Goal: Transaction & Acquisition: Purchase product/service

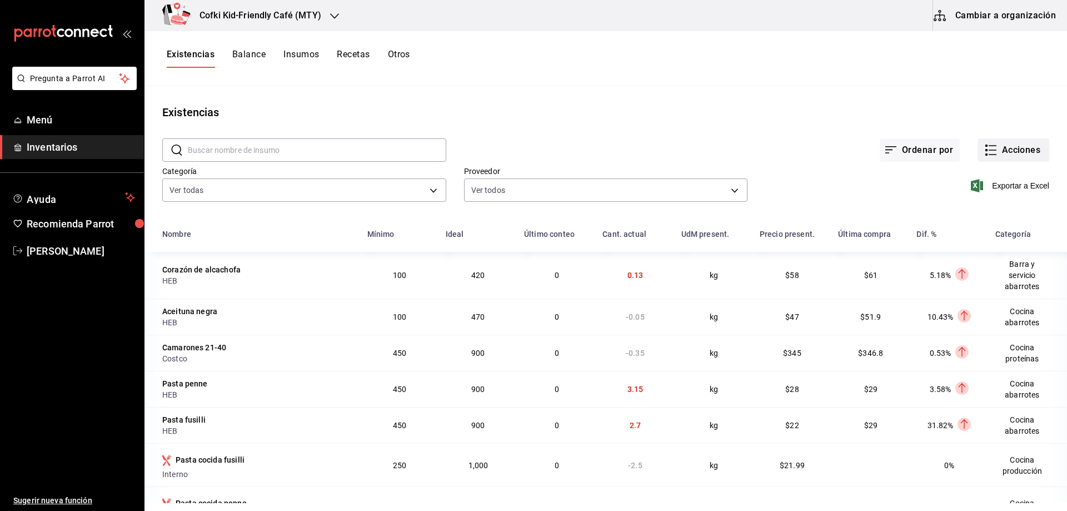
click at [992, 146] on button "Acciones" at bounding box center [1013, 149] width 72 height 23
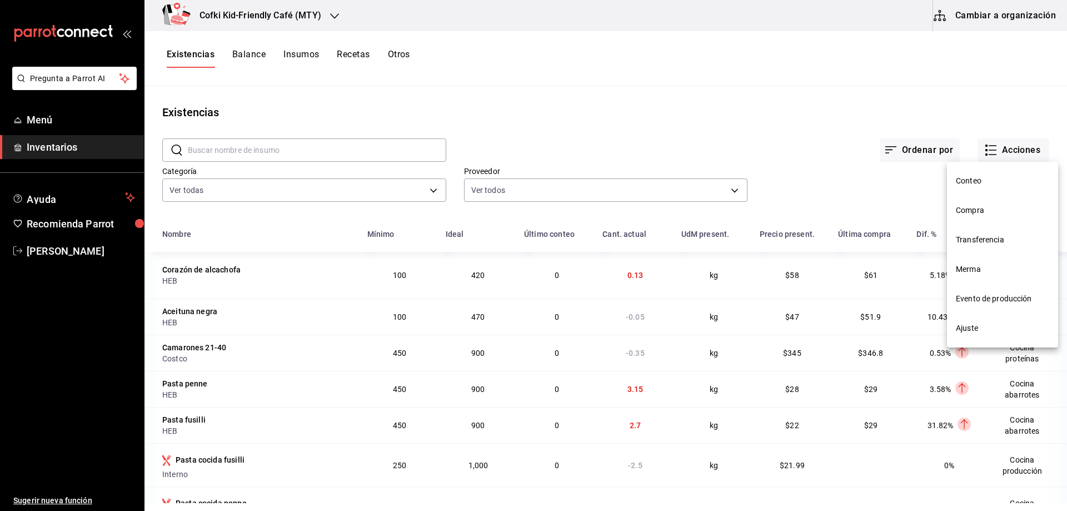
click at [992, 203] on li "Compra" at bounding box center [1002, 210] width 111 height 29
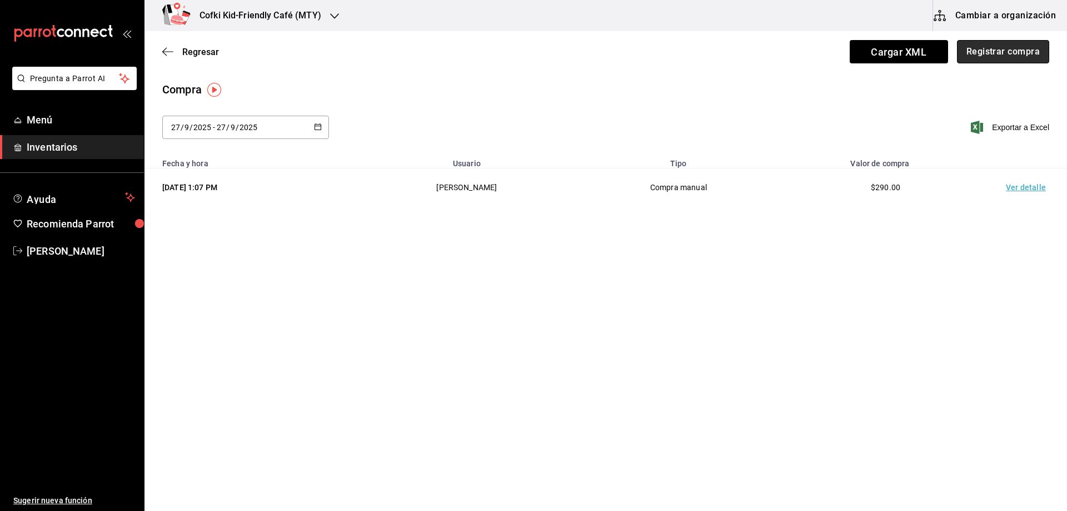
click at [1019, 57] on button "Registrar compra" at bounding box center [1003, 51] width 92 height 23
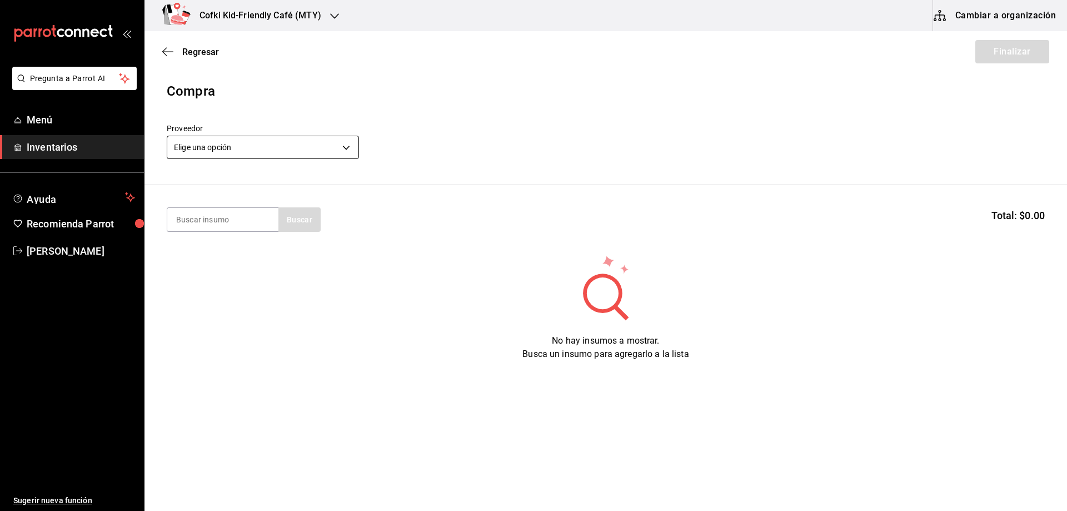
click at [339, 153] on body "Pregunta a Parrot AI Menú Inventarios Ayuda Recomienda Parrot [PERSON_NAME] Sug…" at bounding box center [533, 224] width 1067 height 448
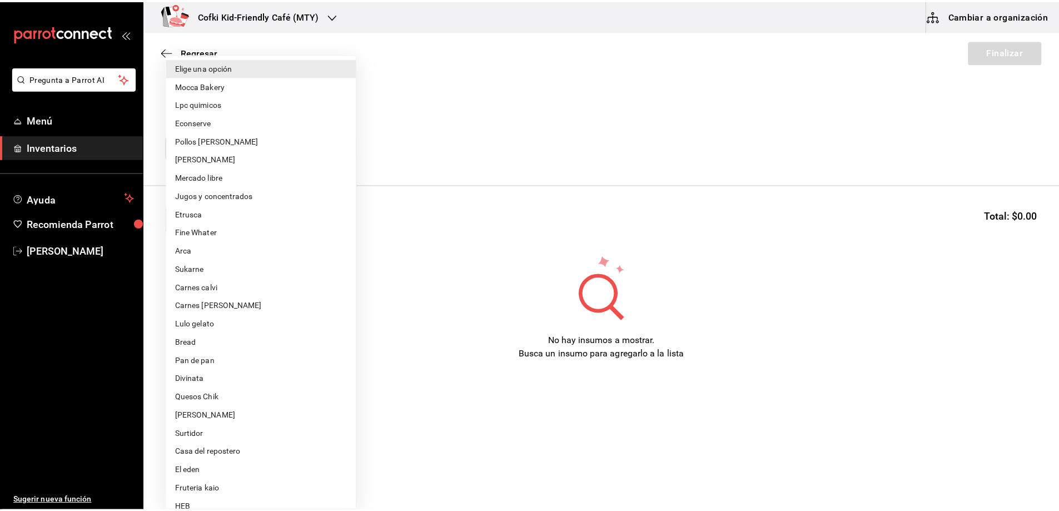
scroll to position [56, 0]
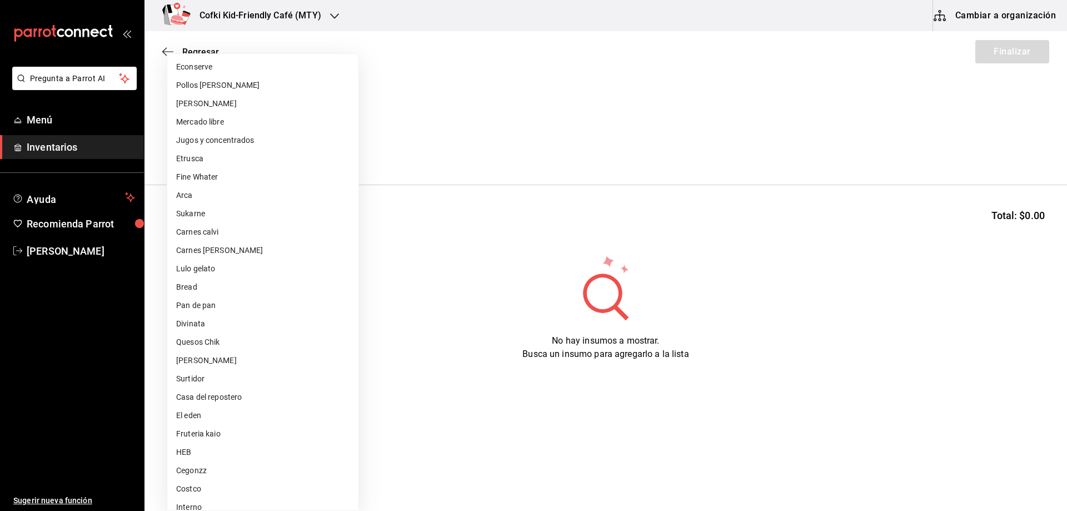
click at [230, 413] on li "El eden" at bounding box center [262, 415] width 191 height 18
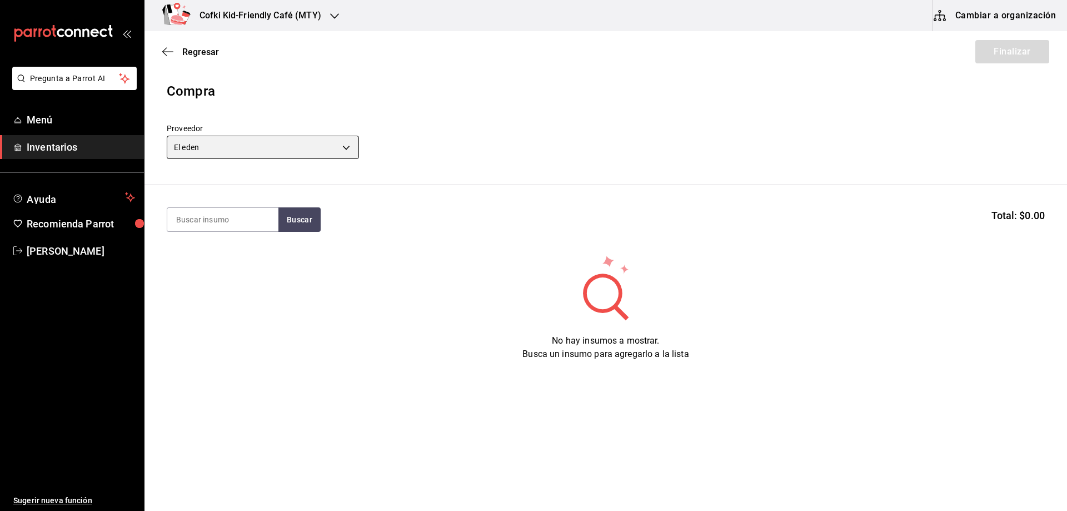
type input "e4d077a9-1449-4856-9c58-da9147a0ae06"
click at [285, 225] on button "Buscar" at bounding box center [299, 219] width 42 height 24
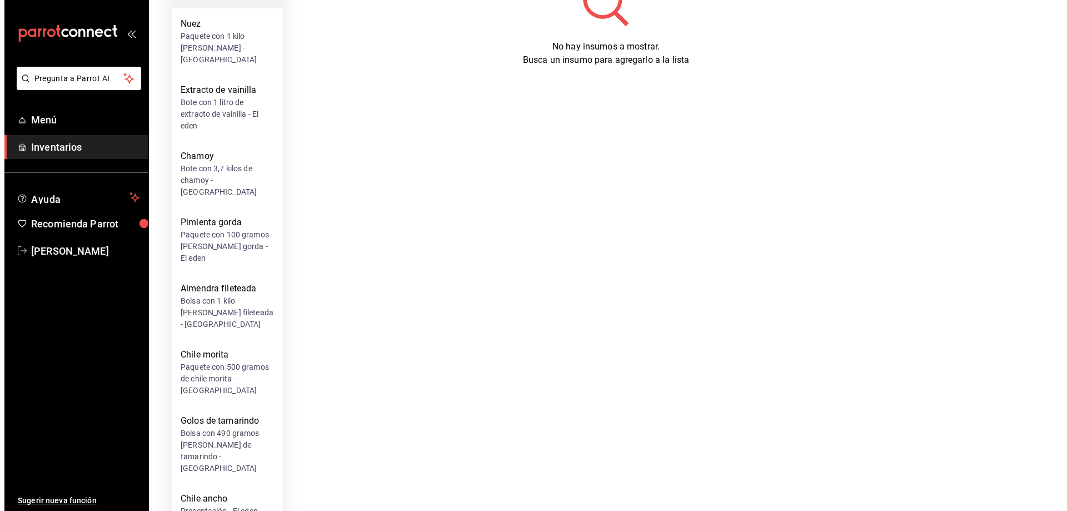
scroll to position [0, 0]
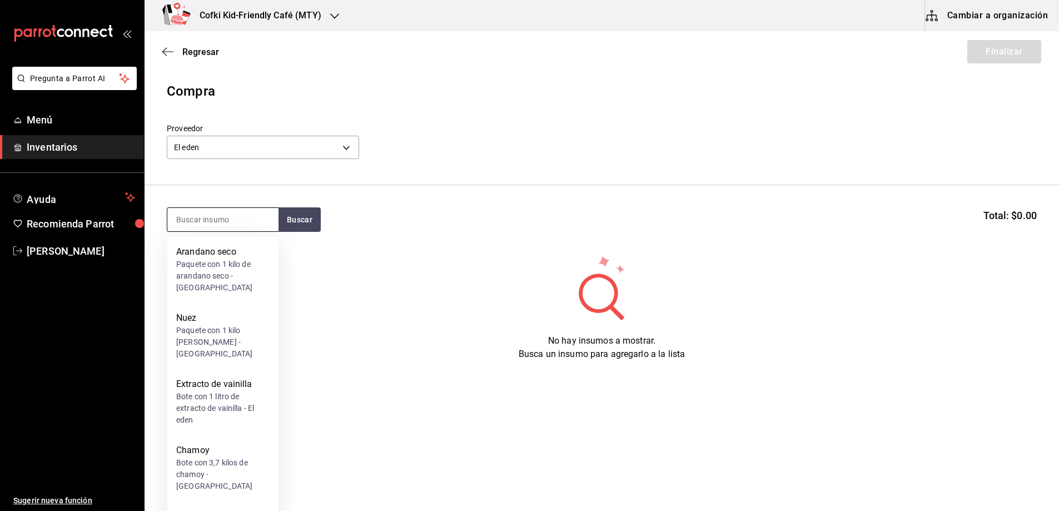
click at [213, 228] on input at bounding box center [222, 219] width 111 height 23
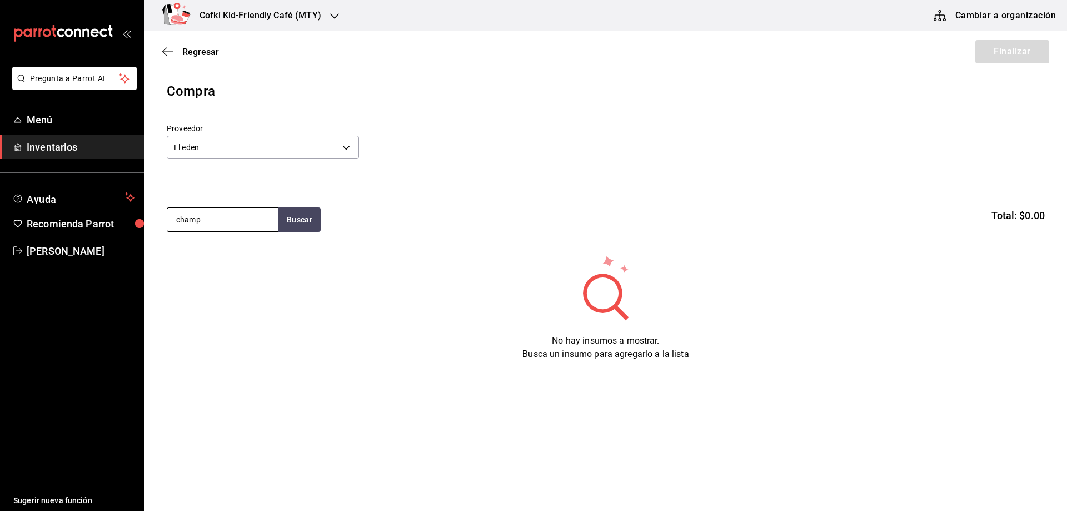
type input "champ"
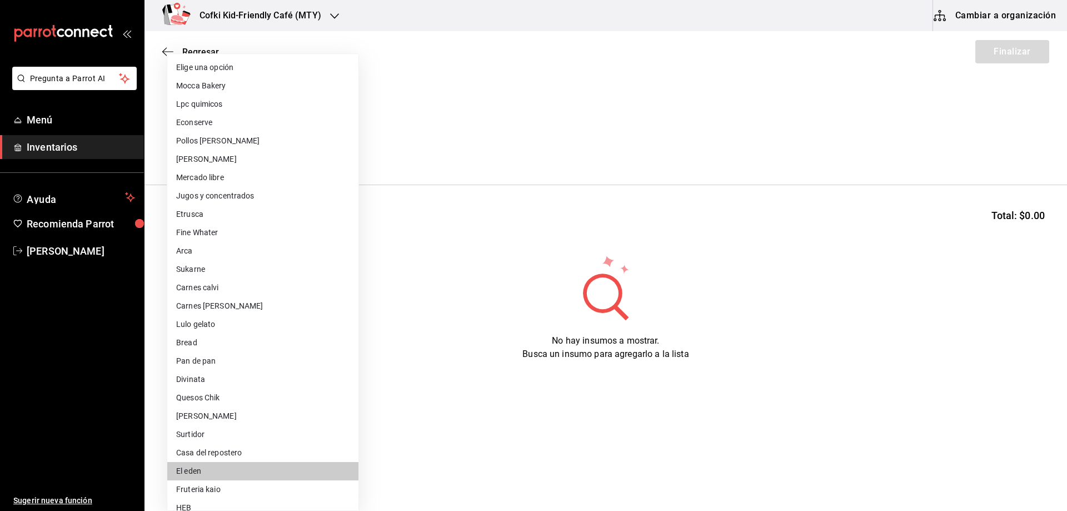
click at [300, 149] on body "Pregunta a Parrot AI Menú Inventarios Ayuda Recomienda Parrot [PERSON_NAME] Sug…" at bounding box center [533, 224] width 1067 height 448
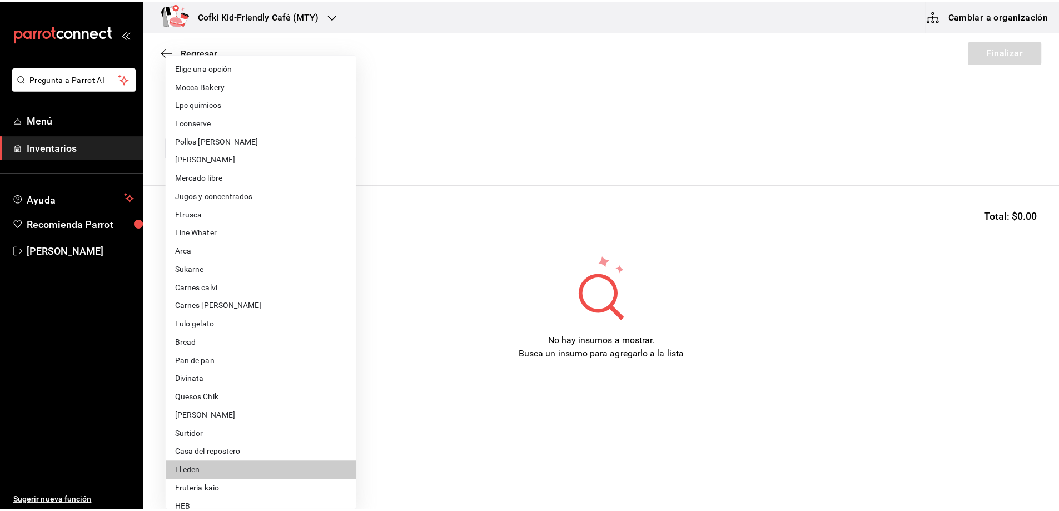
scroll to position [56, 0]
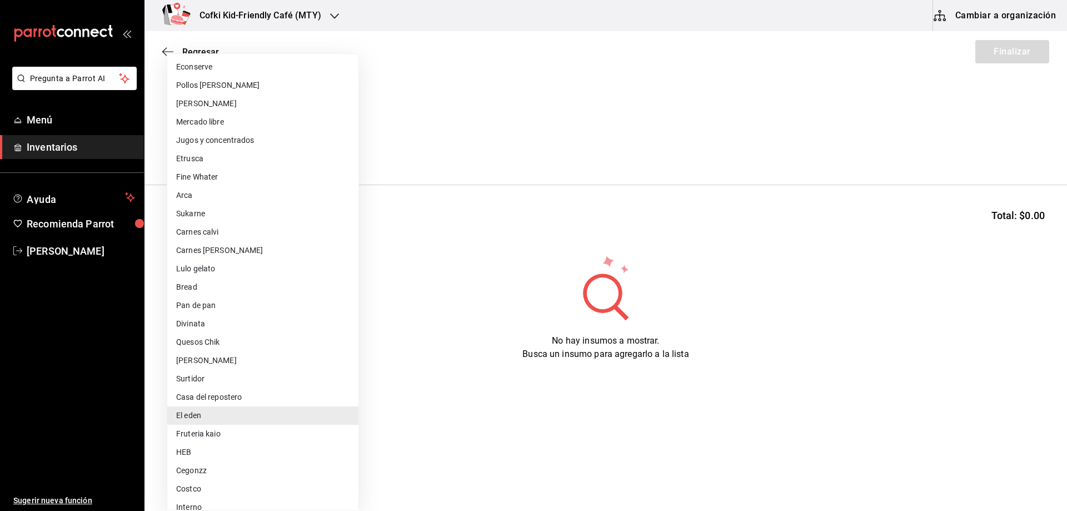
click at [231, 438] on li "Fruteria kaio" at bounding box center [262, 434] width 191 height 18
type input "9879f438-935c-4600-9fdc-ceea3fe8ffa7"
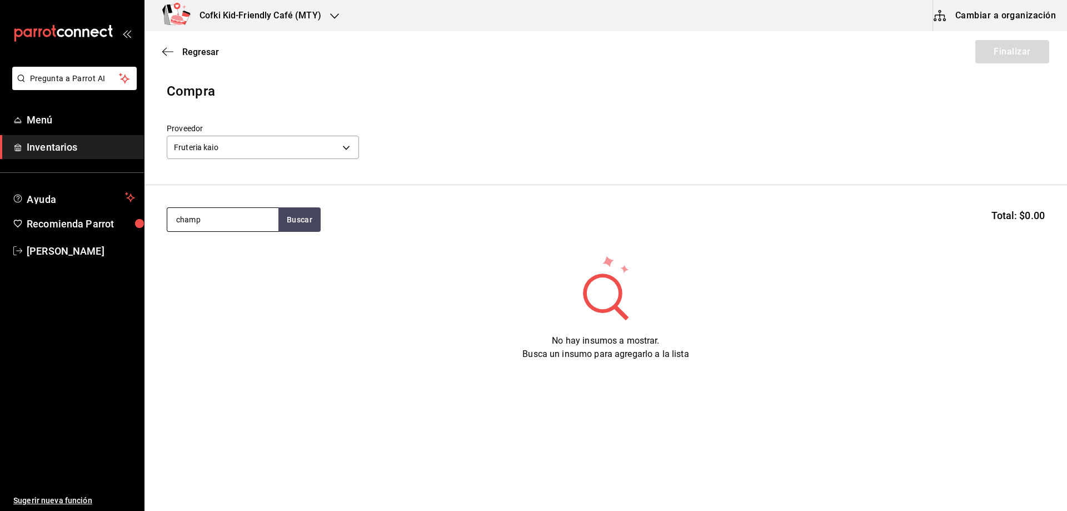
click at [231, 217] on input "champ" at bounding box center [222, 219] width 111 height 23
click at [307, 219] on button "Buscar" at bounding box center [299, 219] width 42 height 24
click at [251, 223] on input "champ" at bounding box center [222, 219] width 111 height 23
drag, startPoint x: 251, startPoint y: 223, endPoint x: 237, endPoint y: 224, distance: 13.9
click at [237, 224] on input "champ" at bounding box center [222, 219] width 111 height 23
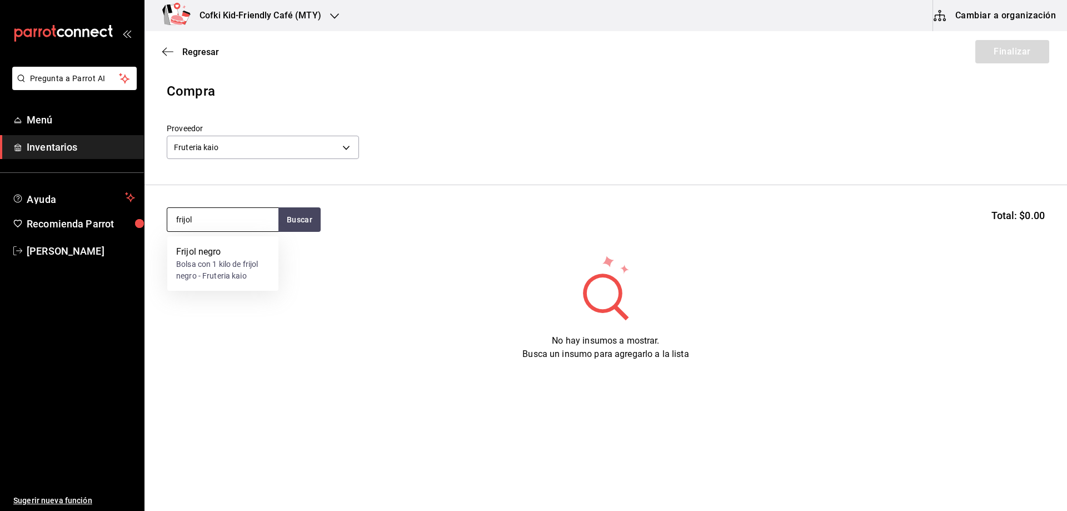
drag, startPoint x: 210, startPoint y: 217, endPoint x: 174, endPoint y: 217, distance: 36.1
click at [175, 217] on input "frijol" at bounding box center [222, 219] width 111 height 23
click at [173, 217] on input "frijol" at bounding box center [222, 219] width 111 height 23
type input "cham"
click at [211, 266] on div "Presentación - Fruteria kaio" at bounding box center [222, 269] width 93 height 23
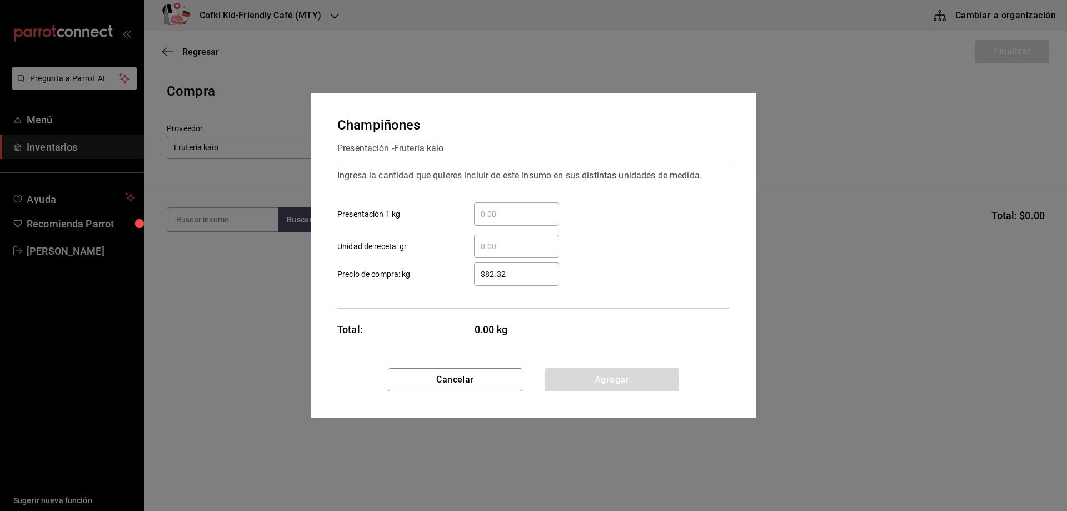
click at [508, 211] on input "​ Presentación 1 kg" at bounding box center [516, 213] width 85 height 13
type input "1.01"
click at [618, 378] on button "Agregar" at bounding box center [612, 379] width 134 height 23
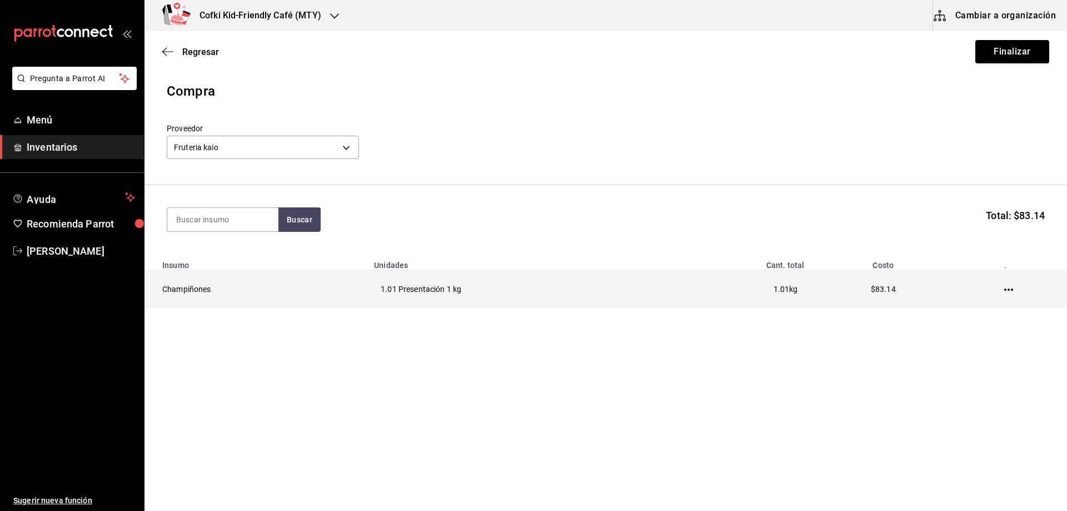
click at [1006, 292] on icon "button" at bounding box center [1008, 289] width 9 height 9
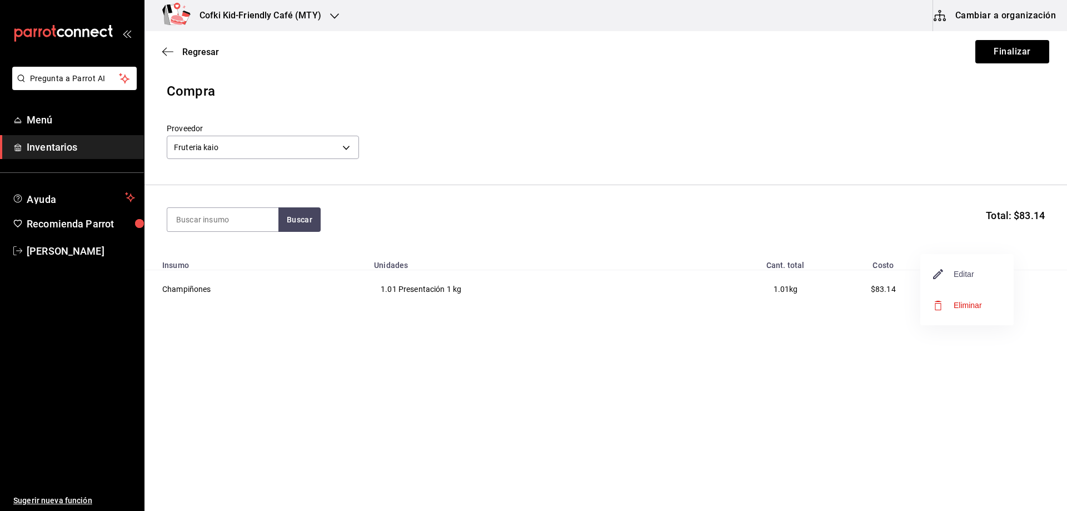
click at [966, 274] on span "Editar" at bounding box center [954, 273] width 41 height 13
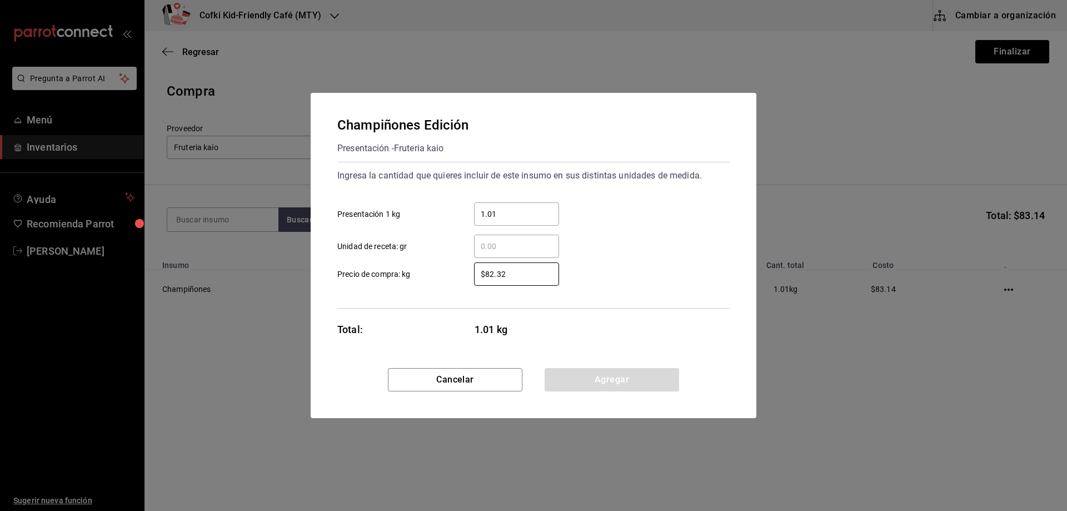
drag, startPoint x: 526, startPoint y: 270, endPoint x: 472, endPoint y: 272, distance: 53.4
click at [472, 272] on div "$82.32 ​" at bounding box center [507, 273] width 103 height 23
type input "$101"
click at [633, 251] on div "​ Unidad de receta: gr" at bounding box center [528, 242] width 401 height 32
click at [615, 374] on button "Agregar" at bounding box center [612, 379] width 134 height 23
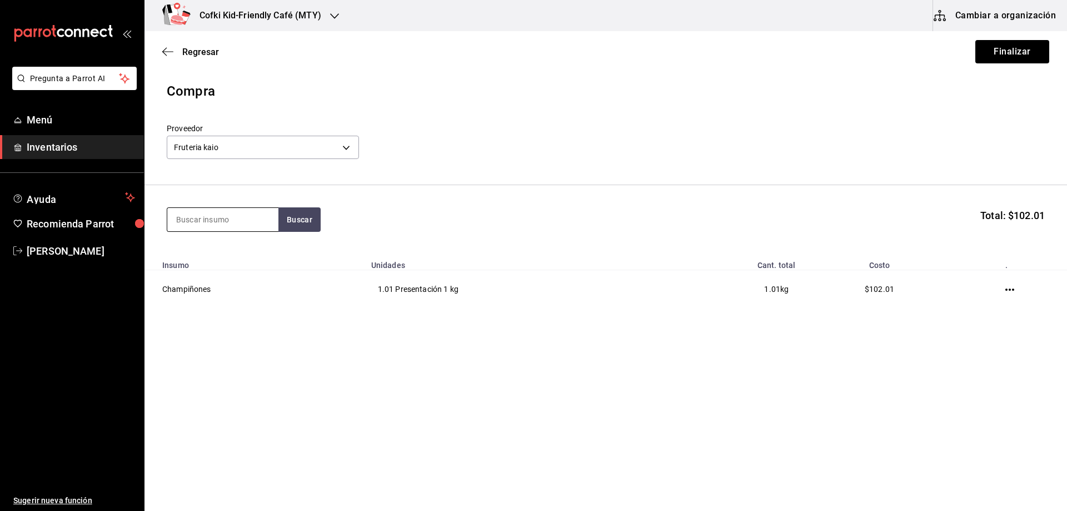
click at [256, 218] on input at bounding box center [222, 219] width 111 height 23
click at [309, 218] on button "Buscar" at bounding box center [299, 219] width 42 height 24
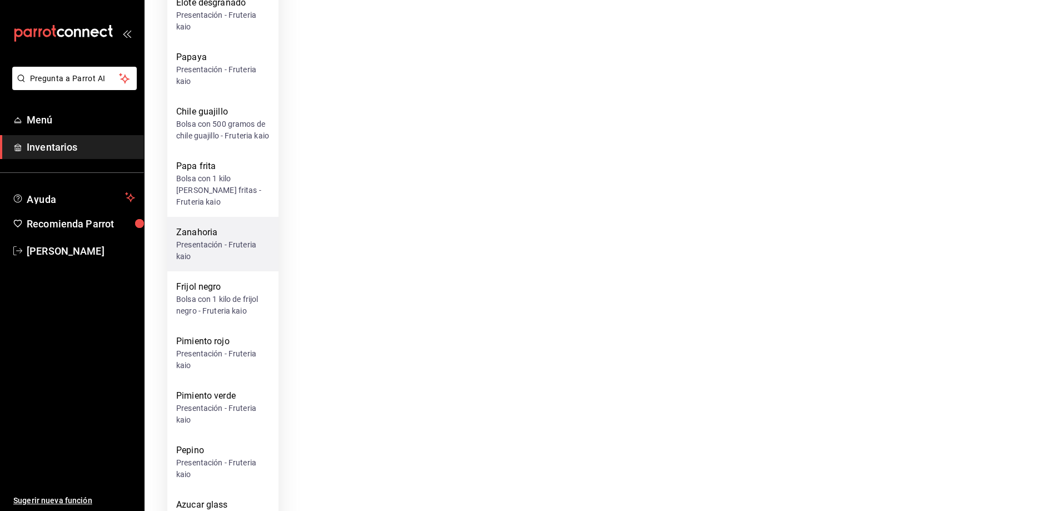
scroll to position [945, 0]
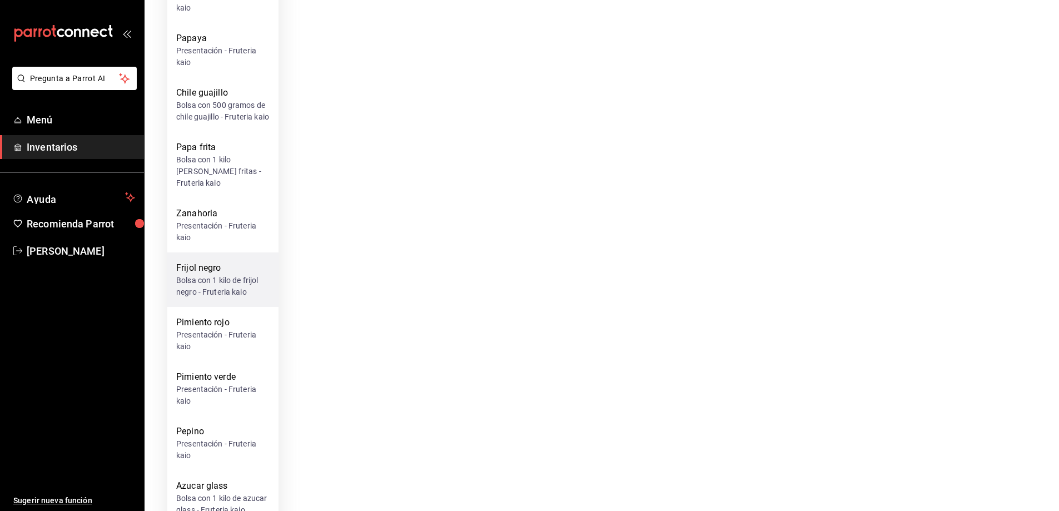
click at [225, 286] on div "Bolsa con 1 kilo de frijol negro - Fruteria kaio" at bounding box center [222, 286] width 93 height 23
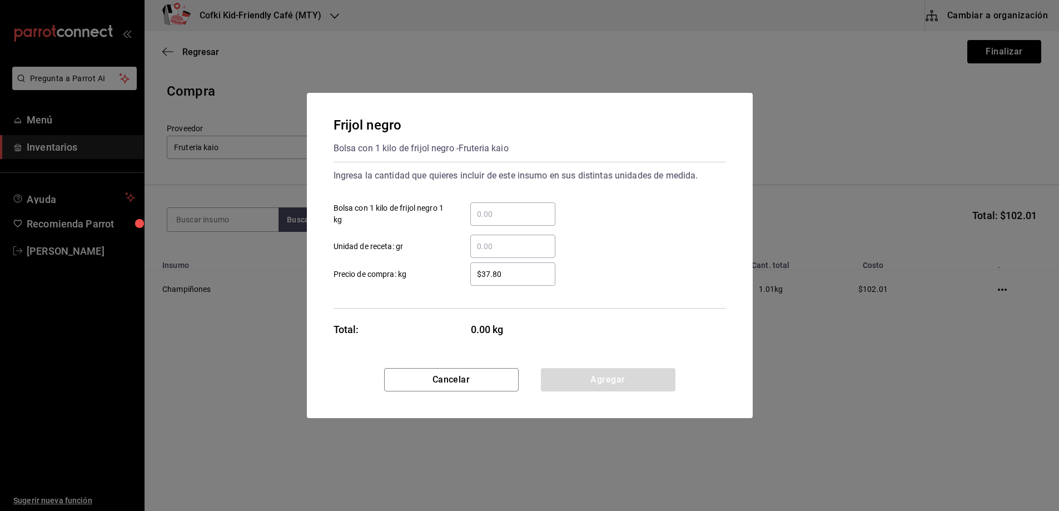
scroll to position [0, 0]
click at [520, 212] on input "​ Bolsa con 1 kilo de frijol negro 1 kg" at bounding box center [516, 213] width 85 height 13
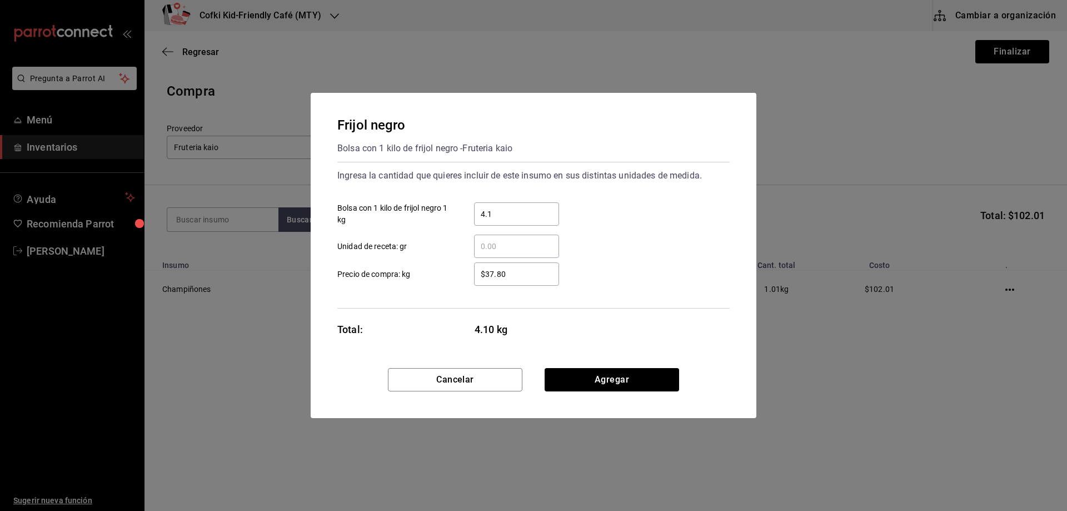
type input "4.1"
type input "$40"
click at [597, 231] on div "​ Unidad de receta: gr" at bounding box center [528, 242] width 401 height 32
click at [603, 381] on button "Agregar" at bounding box center [612, 379] width 134 height 23
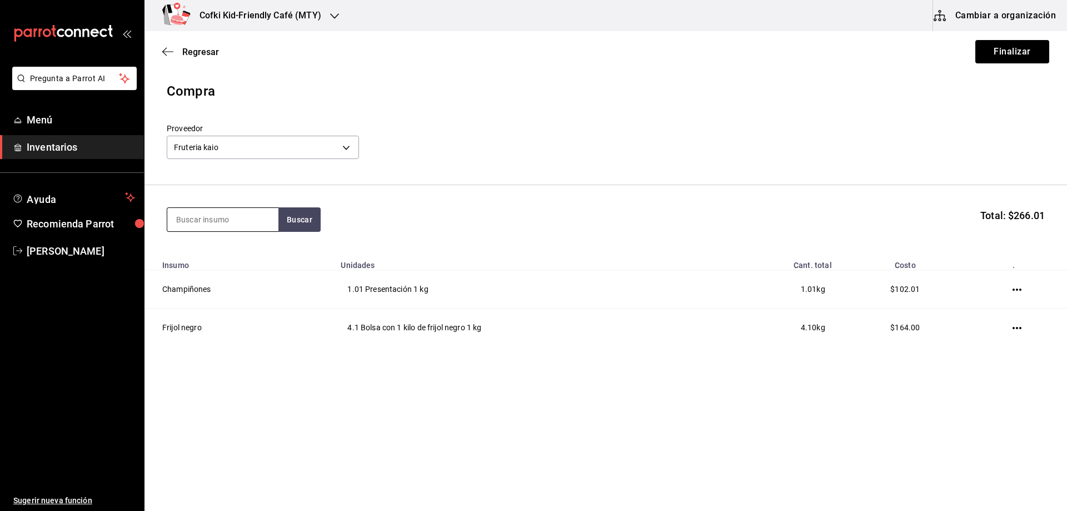
click at [277, 223] on input at bounding box center [222, 219] width 111 height 23
click at [271, 222] on input at bounding box center [222, 219] width 111 height 23
type input "tomat"
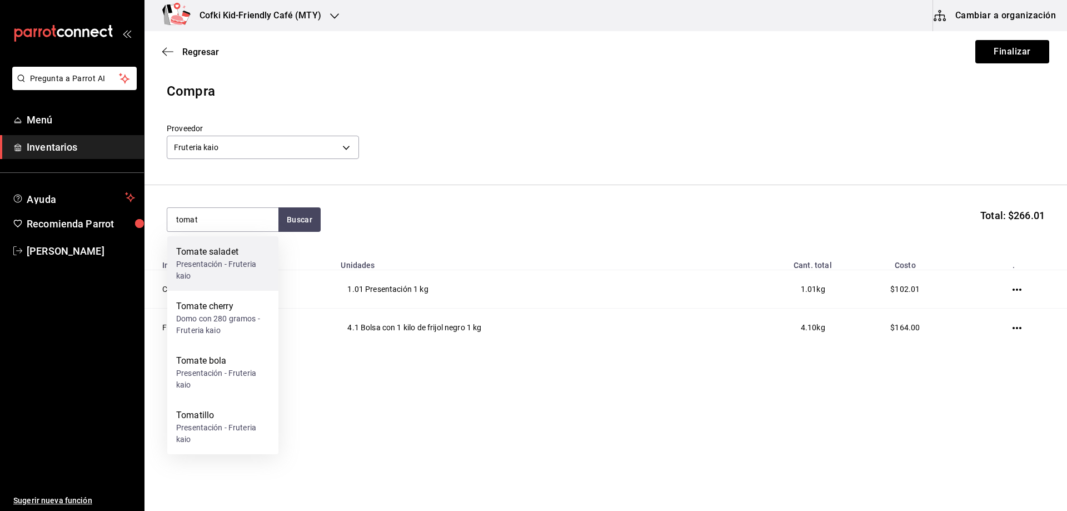
click at [243, 266] on div "Presentación - Fruteria kaio" at bounding box center [222, 269] width 93 height 23
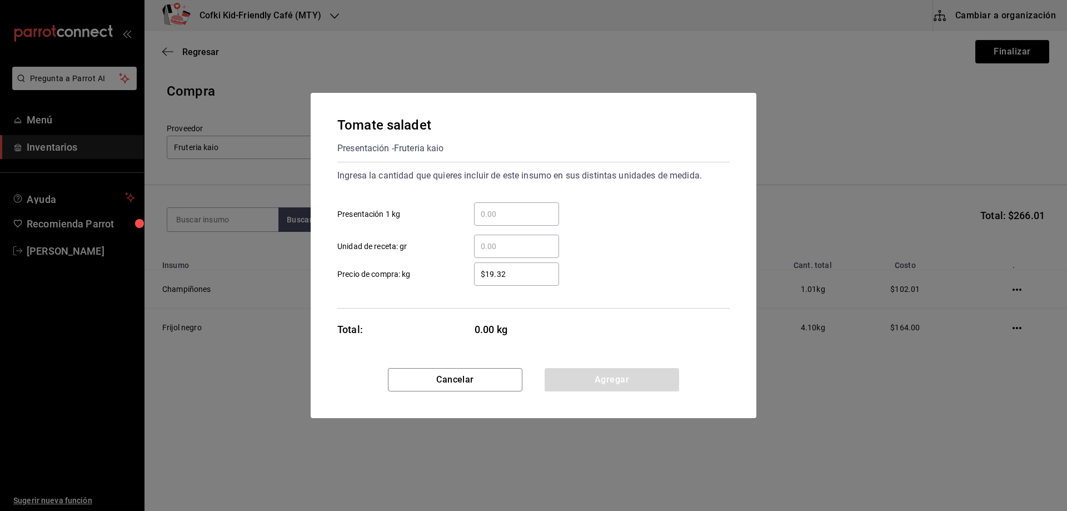
click at [501, 211] on input "​ Presentación 1 kg" at bounding box center [516, 213] width 85 height 13
type input "15"
click at [676, 207] on div "15 ​ Presentación 1 kg" at bounding box center [528, 209] width 401 height 32
drag, startPoint x: 519, startPoint y: 278, endPoint x: 458, endPoint y: 277, distance: 60.6
click at [458, 277] on div "$19.32 ​" at bounding box center [507, 273] width 103 height 23
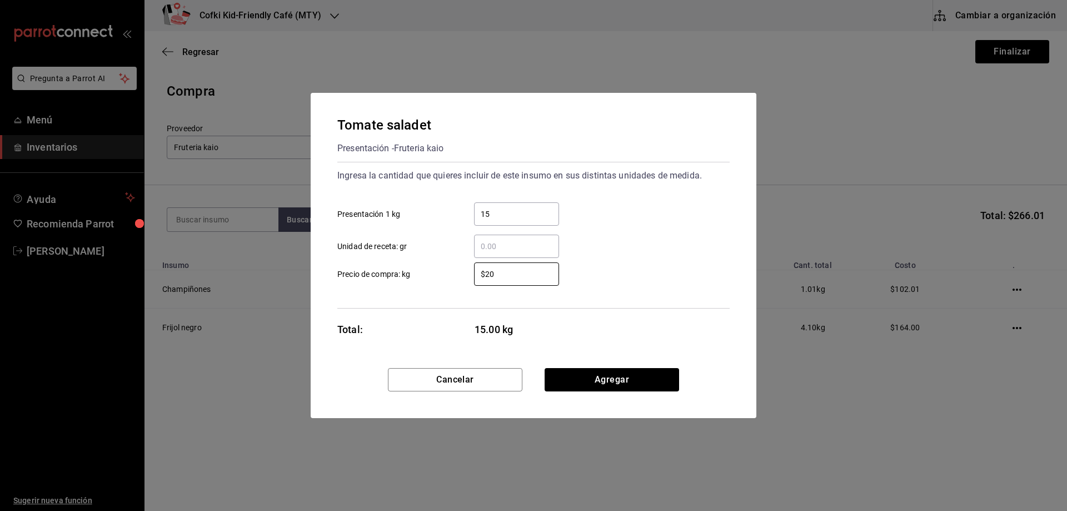
type input "$20"
click at [618, 247] on div "​ Unidad de receta: gr" at bounding box center [528, 242] width 401 height 32
click at [612, 372] on button "Agregar" at bounding box center [612, 379] width 134 height 23
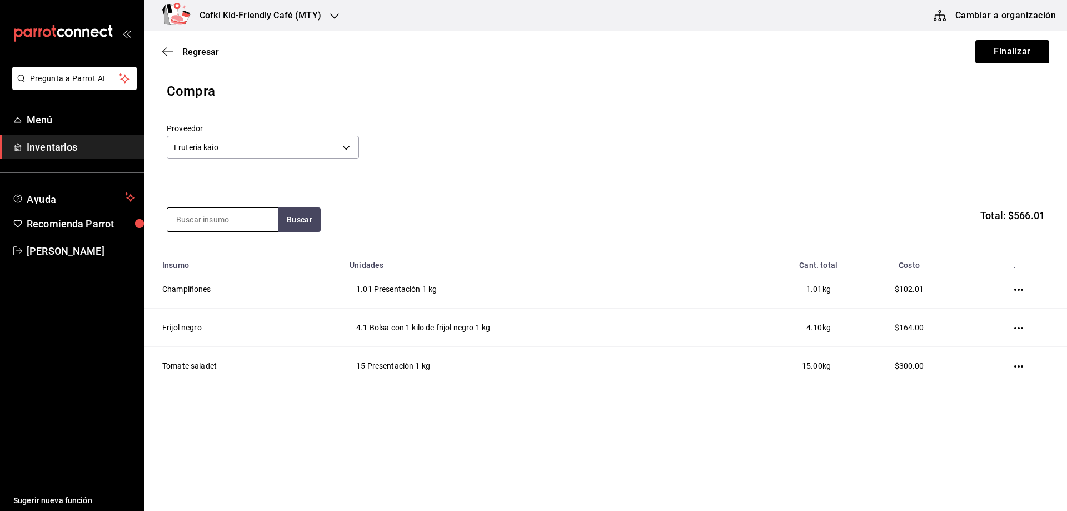
click at [257, 221] on input at bounding box center [222, 219] width 111 height 23
type input "ceb"
click at [286, 217] on button "Buscar" at bounding box center [299, 219] width 42 height 24
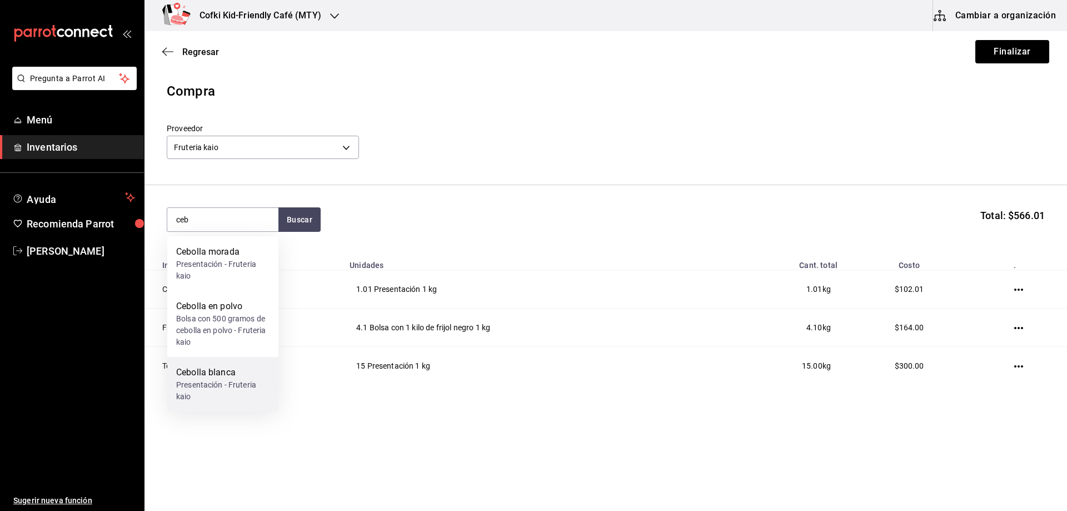
click at [225, 387] on div "Presentación - Fruteria kaio" at bounding box center [222, 390] width 93 height 23
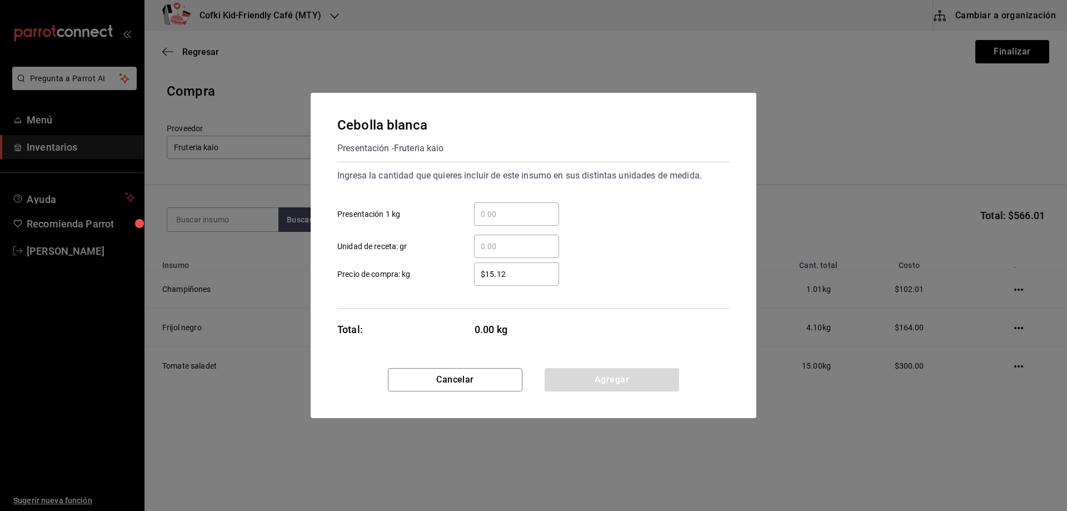
click at [507, 218] on input "​ Presentación 1 kg" at bounding box center [516, 213] width 85 height 13
click at [480, 212] on input "​ Presentación 1 kg" at bounding box center [516, 213] width 85 height 13
click at [475, 204] on div "​" at bounding box center [516, 213] width 85 height 23
click at [475, 207] on input "​ Presentación 1 kg" at bounding box center [516, 213] width 85 height 13
type input "2.45"
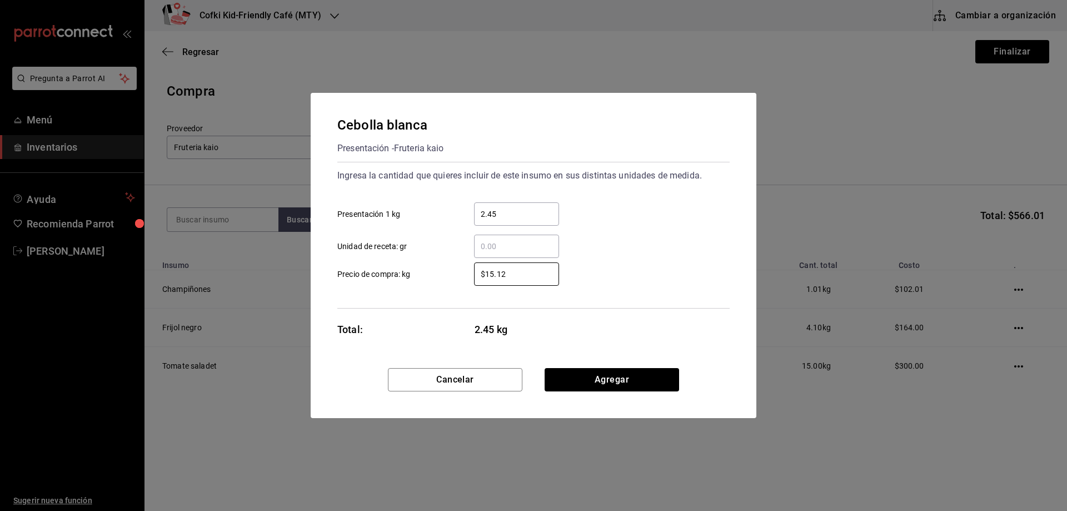
drag, startPoint x: 522, startPoint y: 279, endPoint x: 467, endPoint y: 273, distance: 54.8
click at [467, 273] on div "$15.12 ​" at bounding box center [507, 273] width 103 height 23
type input "$16"
click at [617, 237] on div "​ Unidad de receta: gr" at bounding box center [528, 242] width 401 height 32
click at [619, 372] on button "Agregar" at bounding box center [612, 379] width 134 height 23
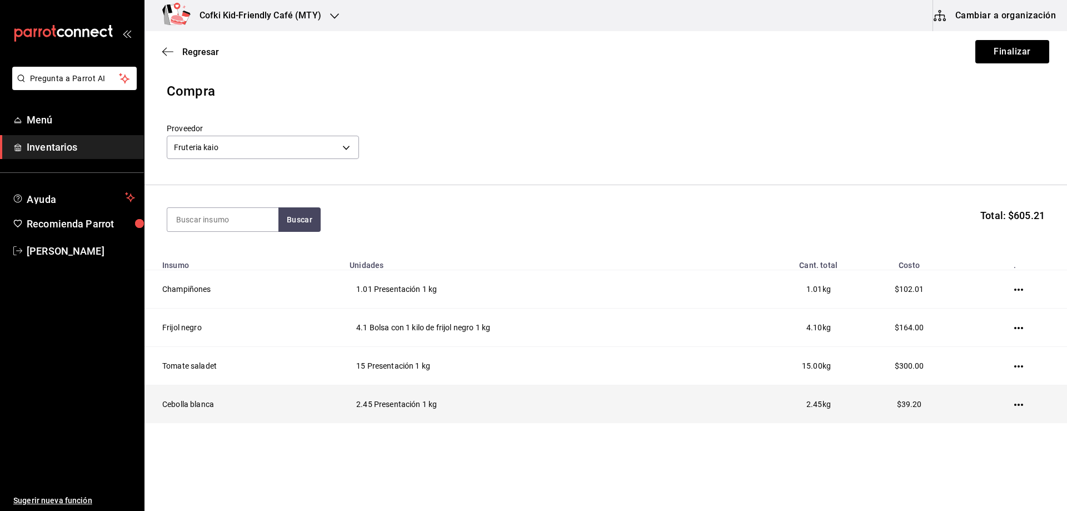
click at [1014, 404] on icon "button" at bounding box center [1018, 404] width 9 height 2
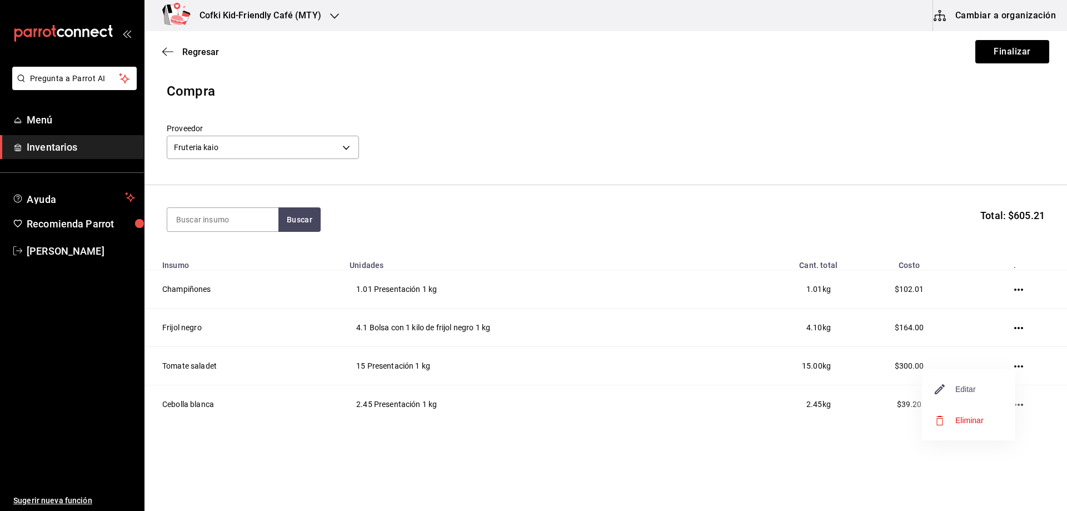
click at [972, 390] on span "Editar" at bounding box center [955, 388] width 41 height 13
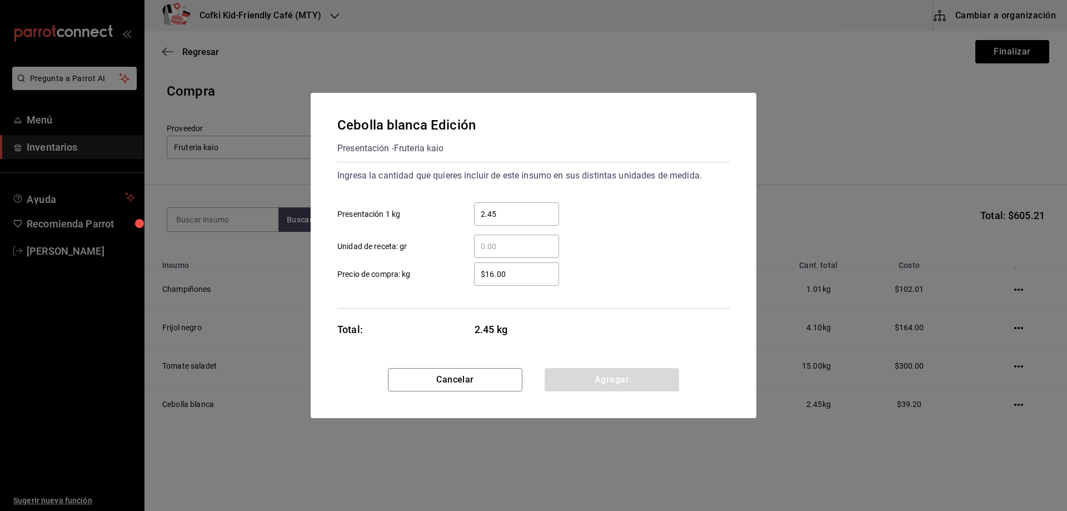
click at [842, 170] on div "Cebolla blanca Edición Presentación - Fruteria kaio Ingresa la cantidad que qui…" at bounding box center [533, 255] width 1067 height 511
click at [489, 383] on button "Cancelar" at bounding box center [455, 379] width 134 height 23
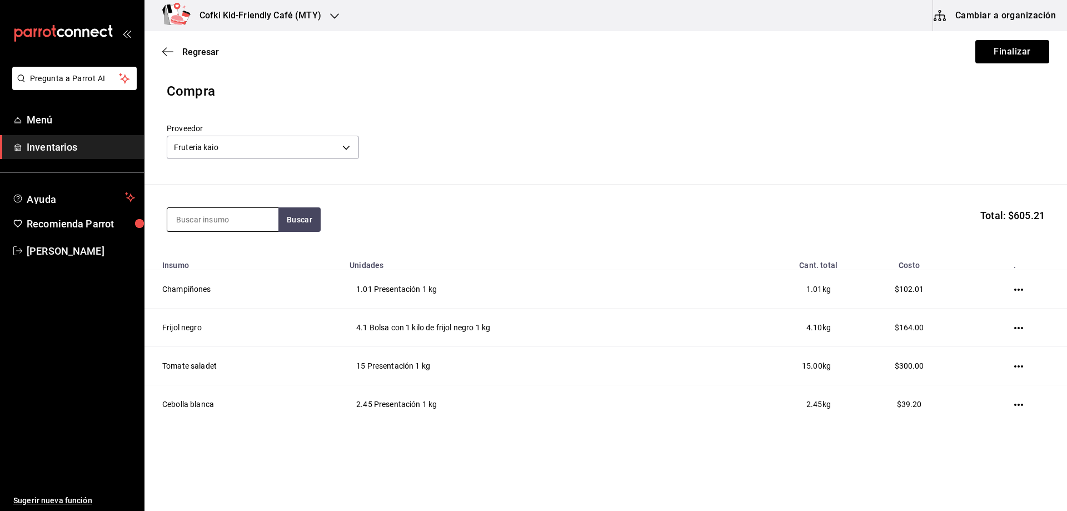
click at [246, 225] on input at bounding box center [222, 219] width 111 height 23
click at [300, 225] on button "Buscar" at bounding box center [299, 219] width 42 height 24
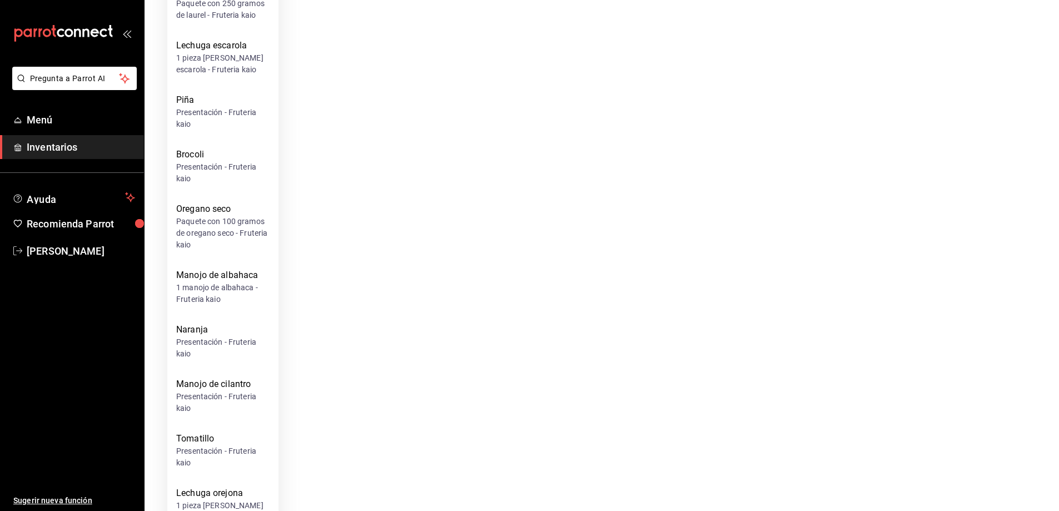
scroll to position [2687, 0]
click at [237, 377] on div "Manojo de cilantro" at bounding box center [222, 383] width 93 height 13
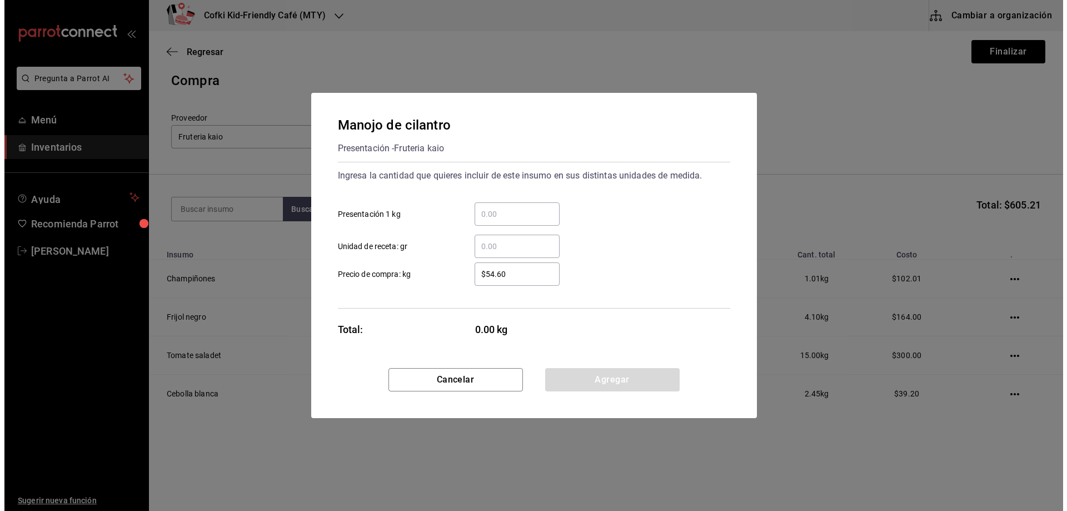
scroll to position [0, 0]
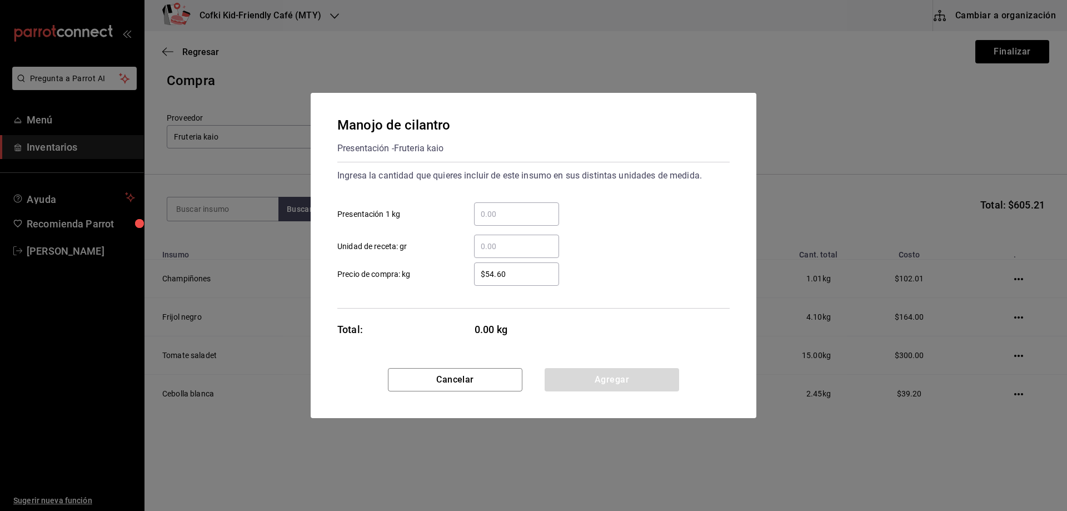
click at [492, 211] on input "​ Presentación 1 kg" at bounding box center [516, 213] width 85 height 13
type input "0.55"
drag, startPoint x: 522, startPoint y: 271, endPoint x: 452, endPoint y: 272, distance: 70.0
click at [452, 272] on label "$54.60 ​ Precio de compra: kg" at bounding box center [448, 273] width 222 height 23
type input "$56"
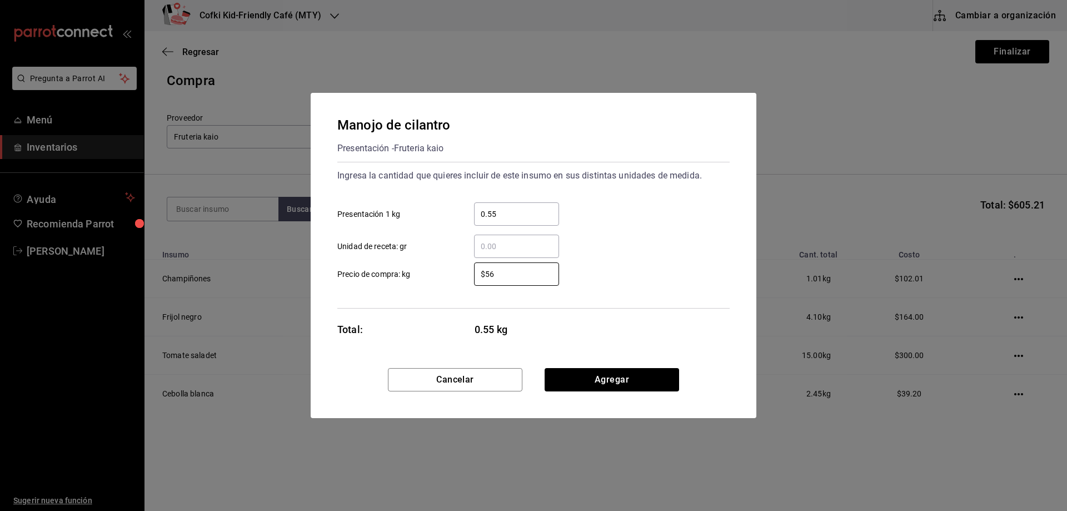
click at [583, 259] on div "$56 ​ Precio de compra: kg" at bounding box center [528, 269] width 401 height 32
click at [622, 381] on button "Agregar" at bounding box center [612, 379] width 134 height 23
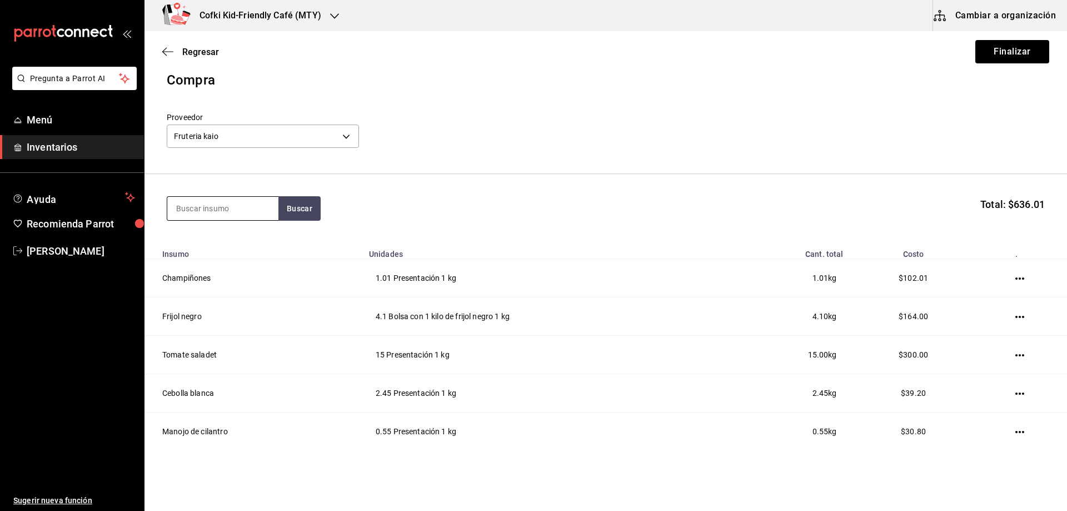
click at [235, 208] on input at bounding box center [222, 208] width 111 height 23
type input "lim"
click at [211, 249] on div "Presentación - Fruteria kaio" at bounding box center [222, 258] width 93 height 23
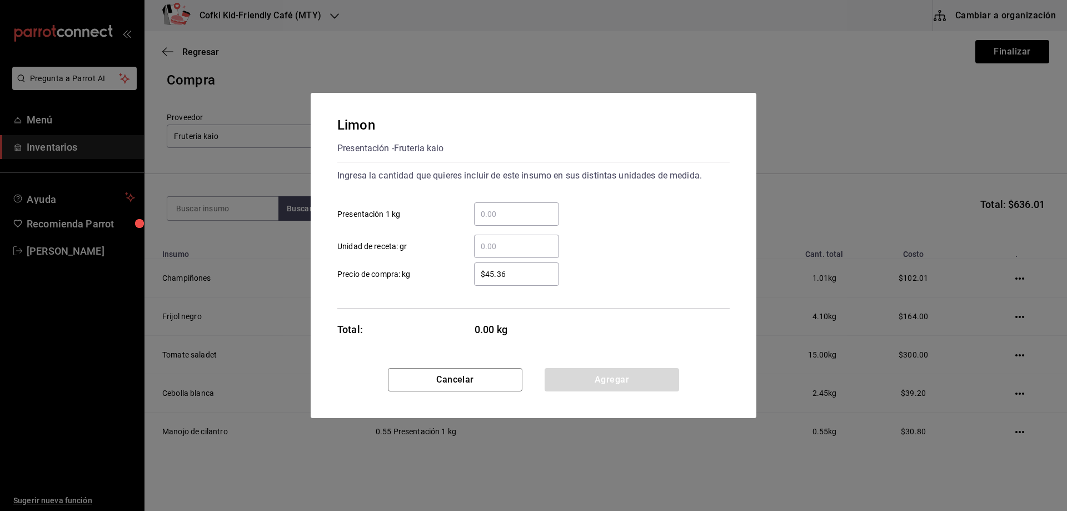
click at [515, 215] on input "​ Presentación 1 kg" at bounding box center [516, 213] width 85 height 13
type input "3"
type input "0.32"
drag, startPoint x: 517, startPoint y: 272, endPoint x: 447, endPoint y: 272, distance: 70.0
click at [447, 272] on label "$45.36 ​ Precio de compra: kg" at bounding box center [448, 273] width 222 height 23
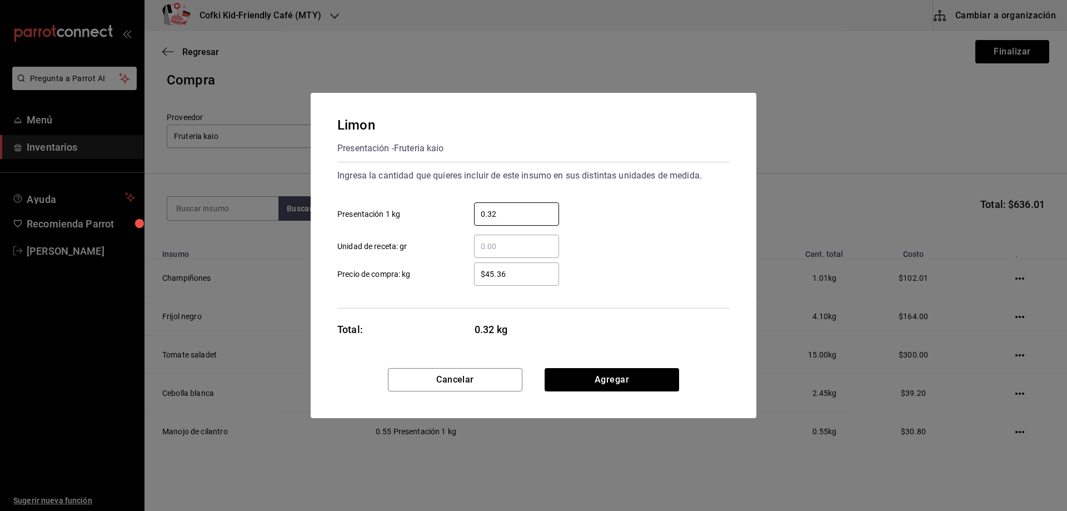
drag, startPoint x: 505, startPoint y: 217, endPoint x: 451, endPoint y: 215, distance: 53.9
click at [451, 216] on label "0.32 ​ Presentación 1 kg" at bounding box center [448, 213] width 222 height 23
click at [506, 246] on input "​ Unidad de receta: gr" at bounding box center [516, 246] width 85 height 13
type input "325"
drag, startPoint x: 516, startPoint y: 278, endPoint x: 458, endPoint y: 278, distance: 57.8
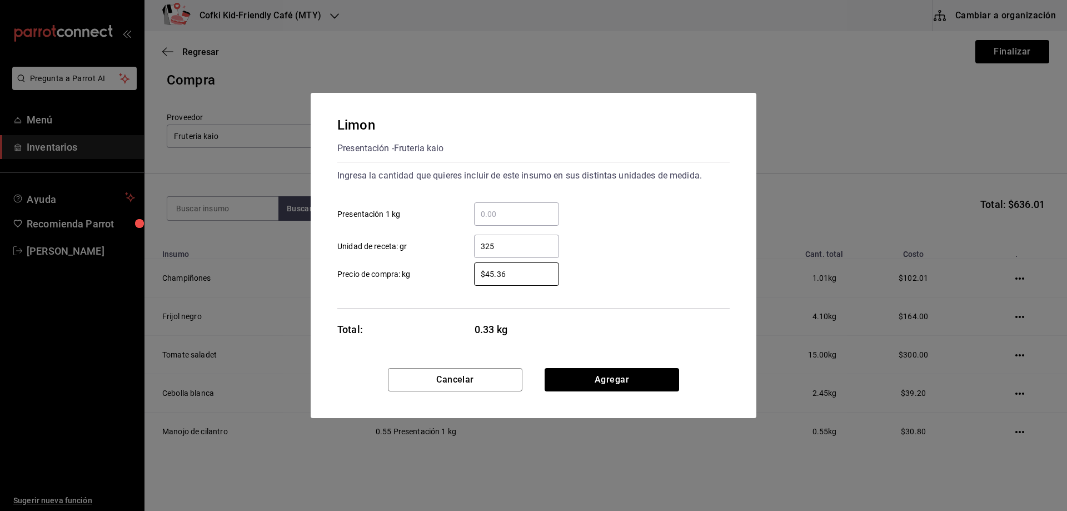
click at [458, 278] on div "$45.36 ​" at bounding box center [507, 273] width 103 height 23
type input "$23"
click at [591, 257] on div "$23 ​ Precio de compra: kg" at bounding box center [528, 269] width 401 height 32
click at [608, 378] on button "Agregar" at bounding box center [612, 379] width 134 height 23
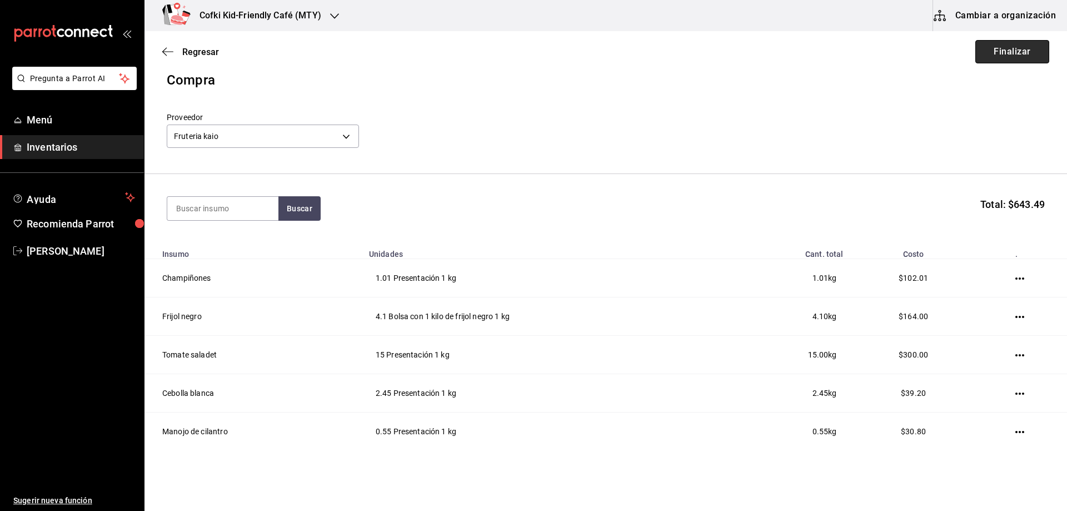
click at [1005, 57] on button "Finalizar" at bounding box center [1012, 51] width 74 height 23
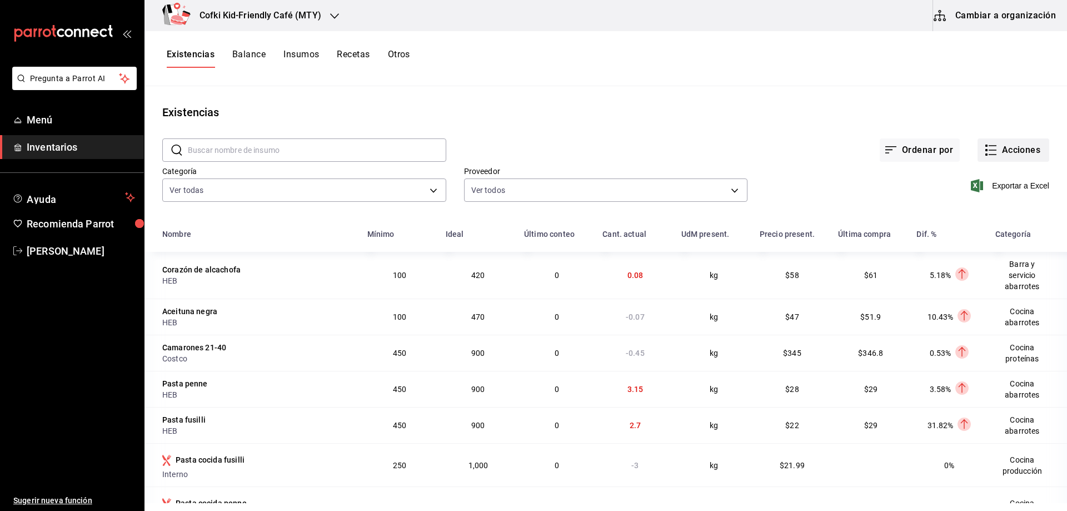
click at [1005, 144] on button "Acciones" at bounding box center [1013, 149] width 72 height 23
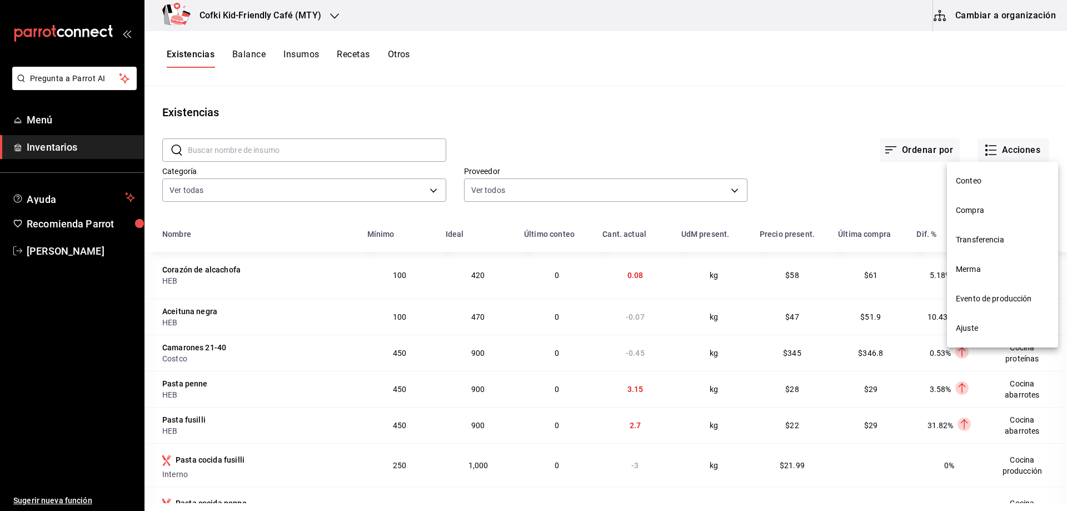
click at [981, 205] on span "Compra" at bounding box center [1002, 210] width 93 height 12
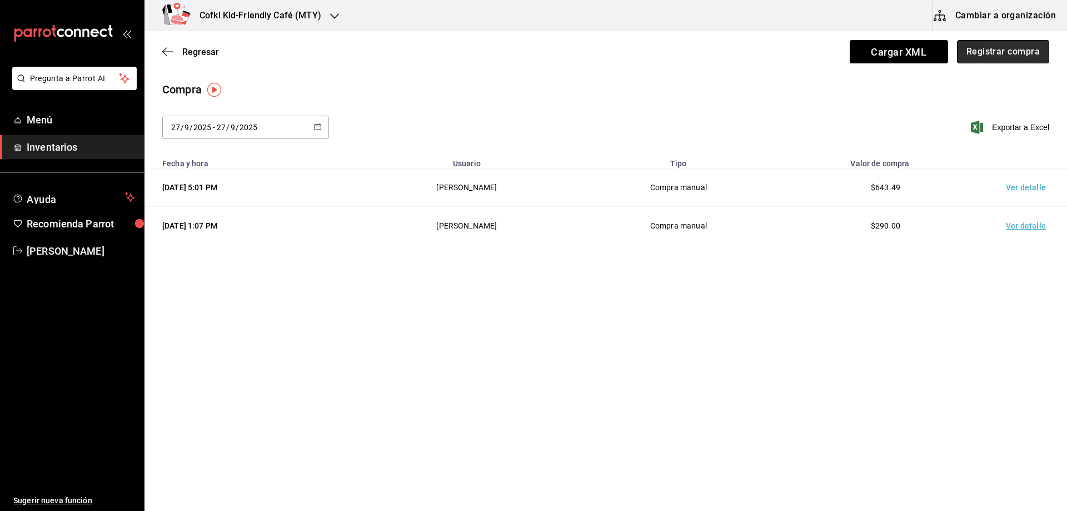
click at [998, 58] on button "Registrar compra" at bounding box center [1003, 51] width 92 height 23
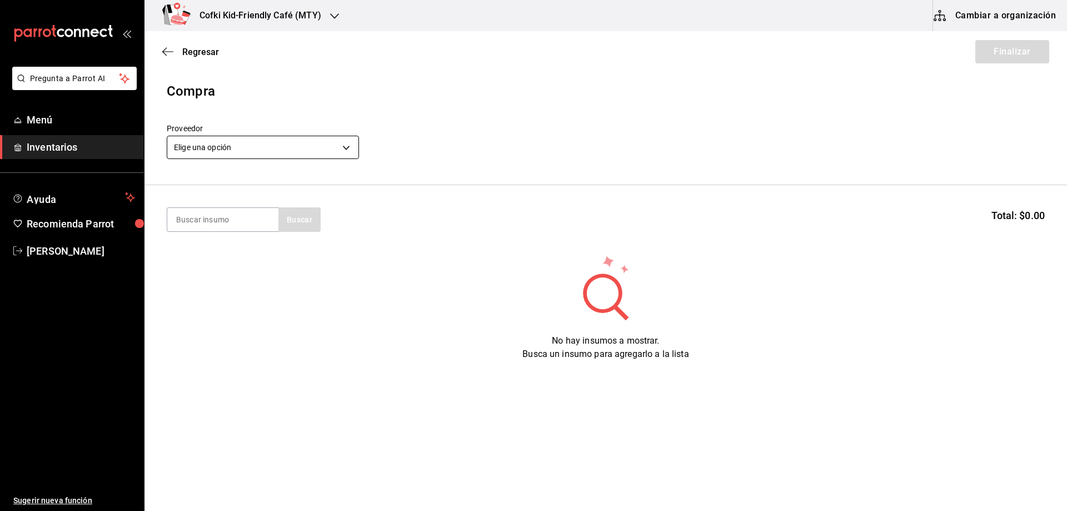
click at [301, 148] on body "Pregunta a Parrot AI Menú Inventarios Ayuda Recomienda Parrot [PERSON_NAME] Sug…" at bounding box center [533, 224] width 1067 height 448
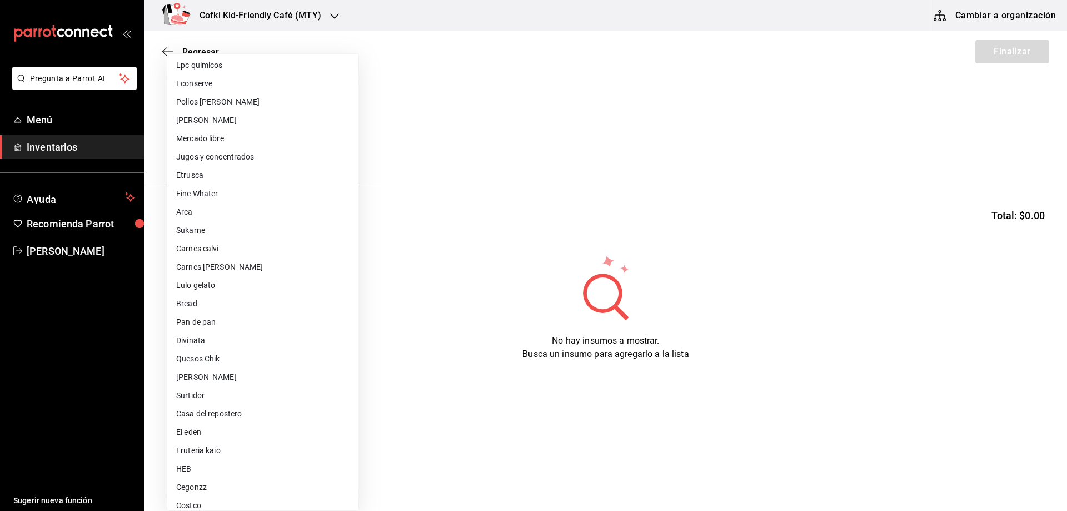
scroll to position [56, 0]
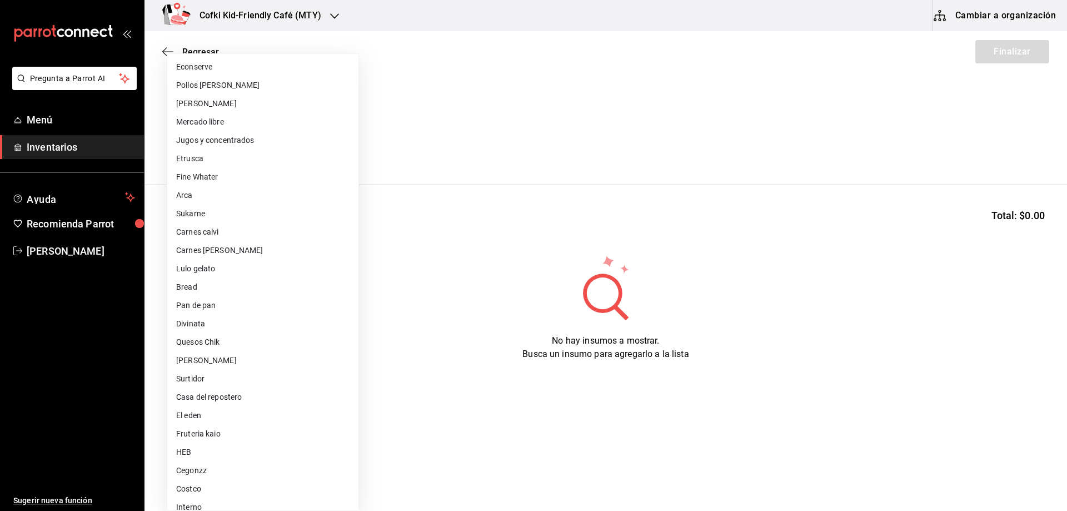
click at [233, 425] on li "Fruteria kaio" at bounding box center [262, 434] width 191 height 18
type input "9879f438-935c-4600-9fdc-ceea3fe8ffa7"
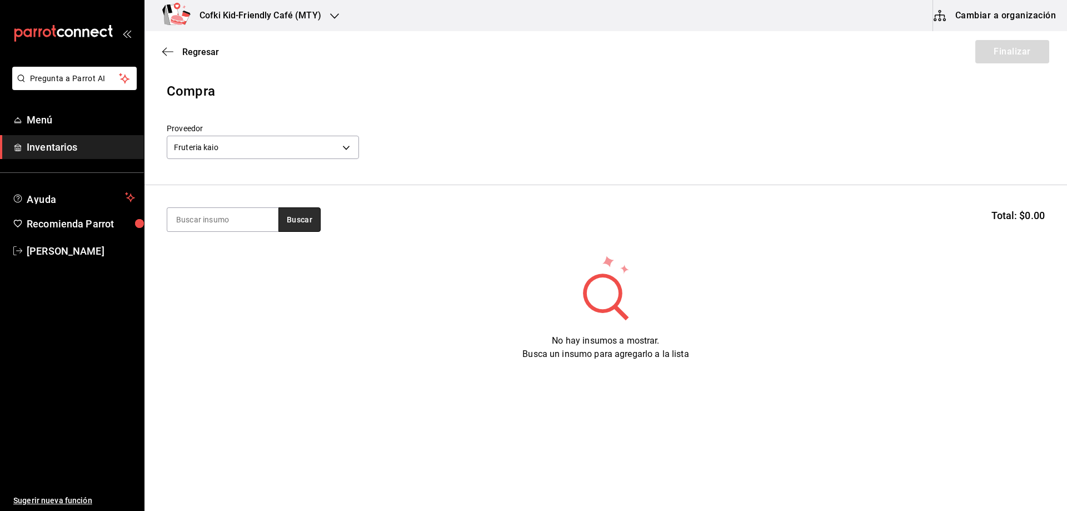
click at [288, 221] on button "Buscar" at bounding box center [299, 219] width 42 height 24
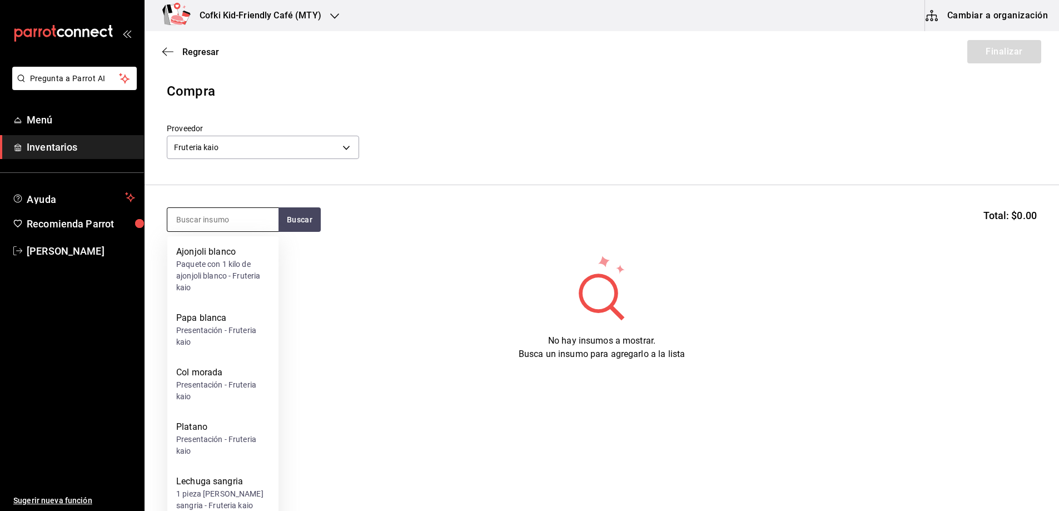
click at [235, 221] on input at bounding box center [222, 219] width 111 height 23
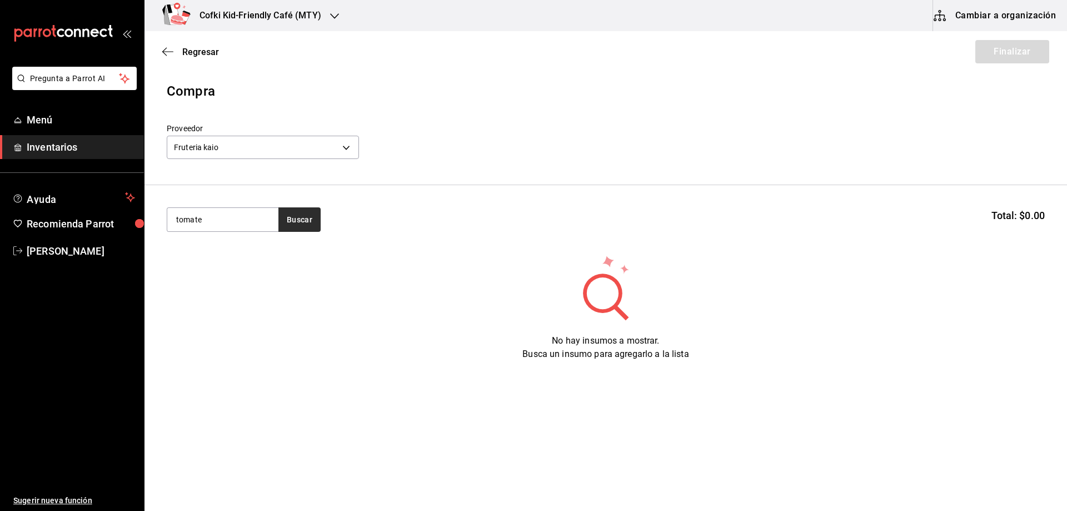
type input "tomate"
click at [294, 214] on button "Buscar" at bounding box center [299, 219] width 42 height 24
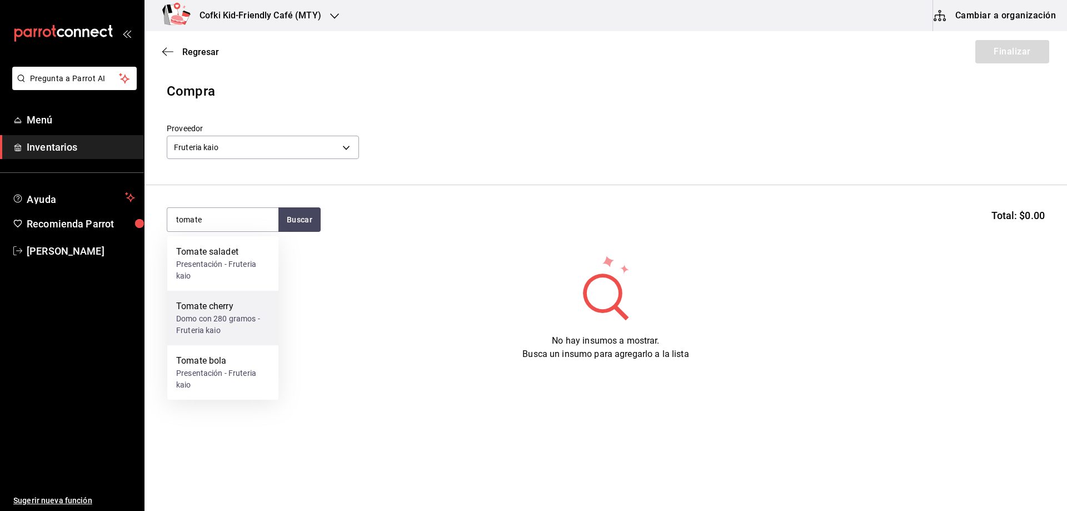
click at [210, 327] on div "Domo con 280 gramos - Fruteria kaio" at bounding box center [222, 324] width 93 height 23
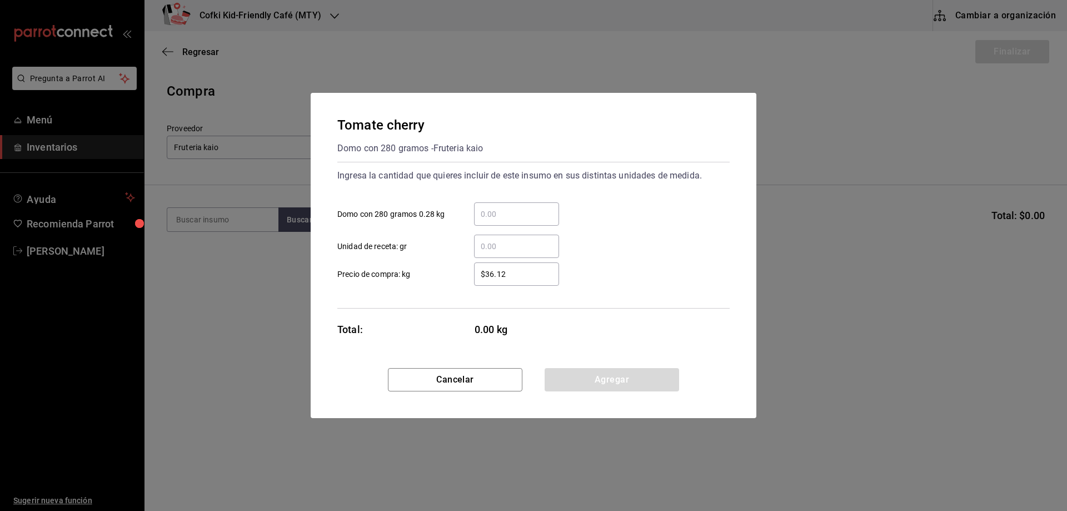
click at [515, 210] on input "​ Domo con 280 gramos 0.28 kg" at bounding box center [516, 213] width 85 height 13
type input "3"
type input "$39"
click at [639, 229] on div "​ Unidad de receta: gr" at bounding box center [528, 242] width 401 height 32
click at [638, 382] on button "Agregar" at bounding box center [612, 379] width 134 height 23
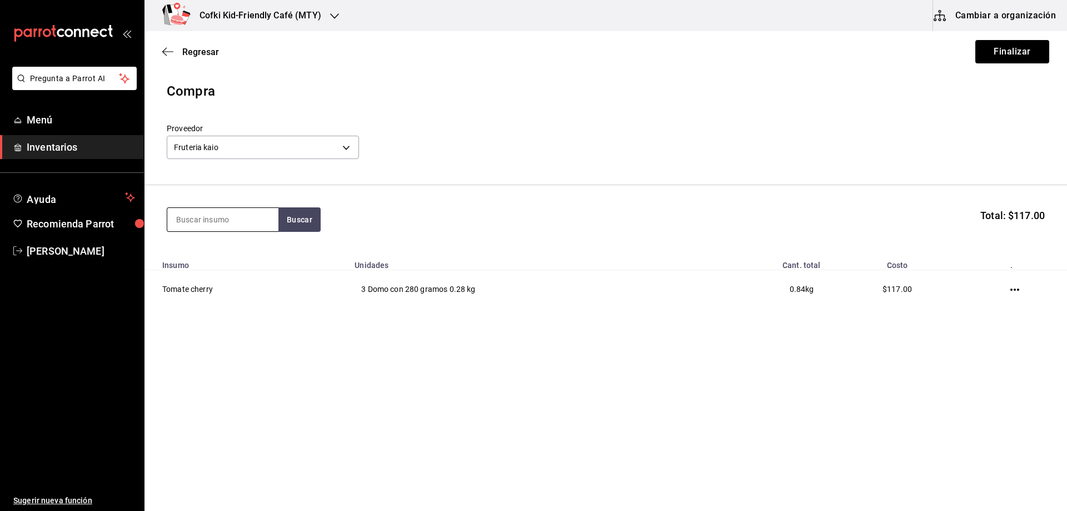
click at [243, 221] on input at bounding box center [222, 219] width 111 height 23
type input "fresa"
click at [299, 222] on button "Buscar" at bounding box center [299, 219] width 42 height 24
click at [232, 255] on div "Fresa" at bounding box center [222, 251] width 93 height 13
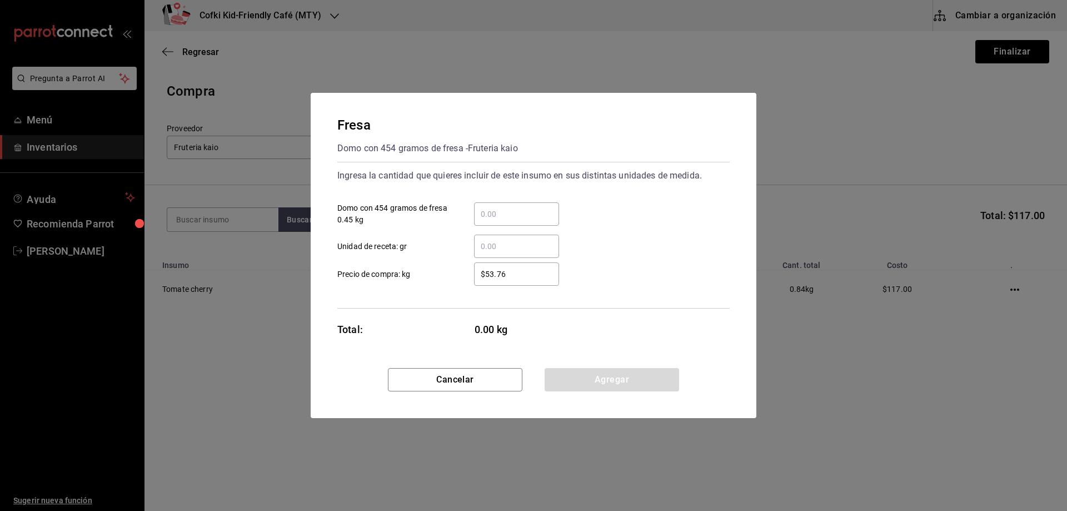
click at [541, 213] on input "​ Domo con 454 gramos de fresa 0.45 kg" at bounding box center [516, 213] width 85 height 13
type input "4"
type input "$60"
click at [610, 243] on div "​ Unidad de receta: gr" at bounding box center [528, 242] width 401 height 32
click at [617, 376] on button "Agregar" at bounding box center [612, 379] width 134 height 23
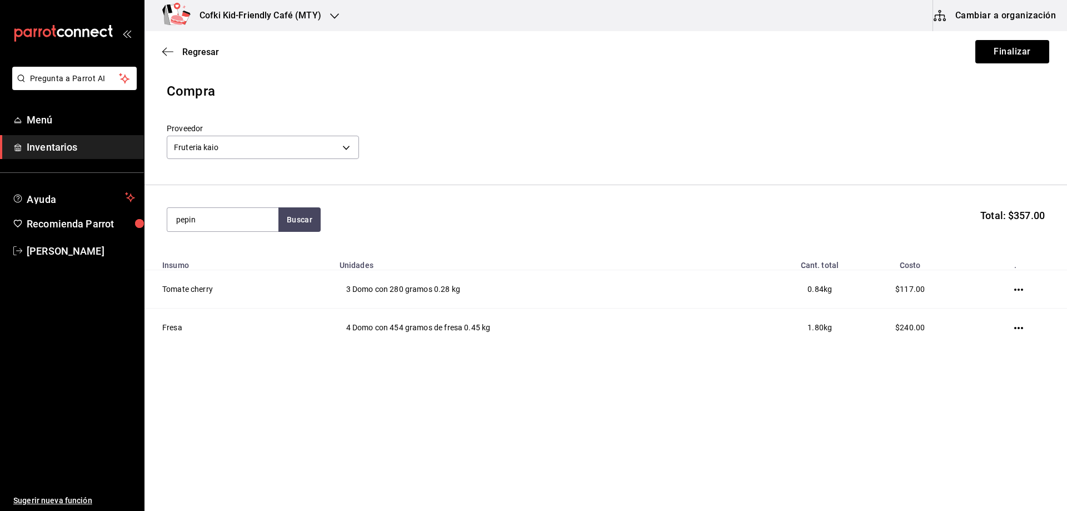
type input "pepin"
click at [199, 258] on div "Pepino" at bounding box center [222, 251] width 93 height 13
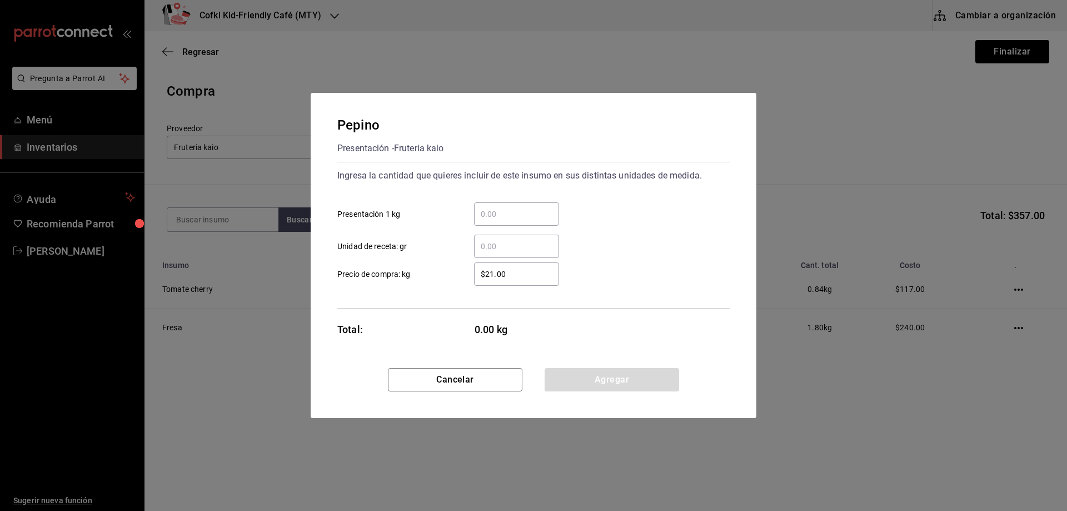
click at [490, 228] on div "​ Unidad de receta: gr" at bounding box center [528, 242] width 401 height 32
click at [491, 218] on input "​ Presentación 1 kg" at bounding box center [516, 213] width 85 height 13
type input "2.39"
type input "$26"
click at [613, 243] on div "​ Unidad de receta: gr" at bounding box center [528, 242] width 401 height 32
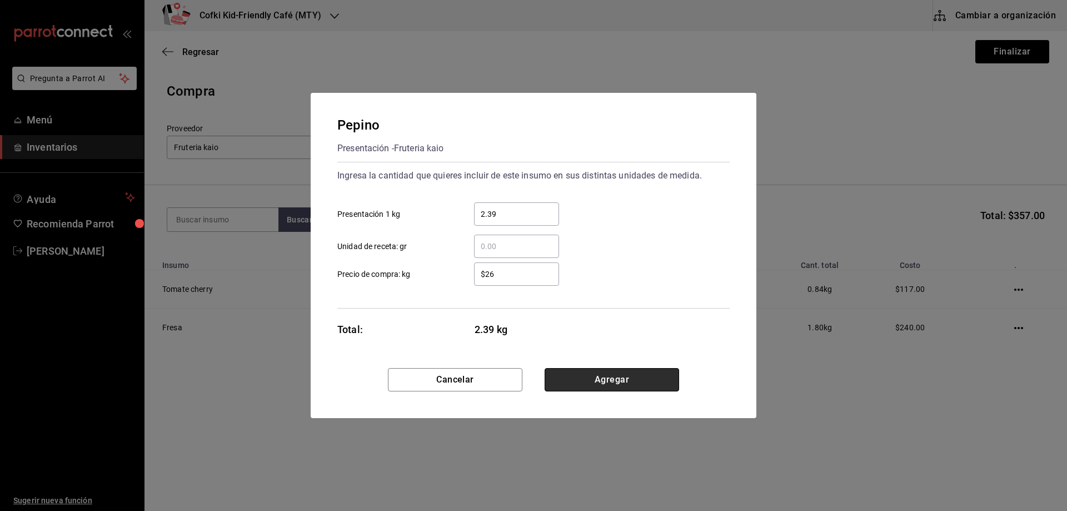
click at [610, 375] on button "Agregar" at bounding box center [612, 379] width 134 height 23
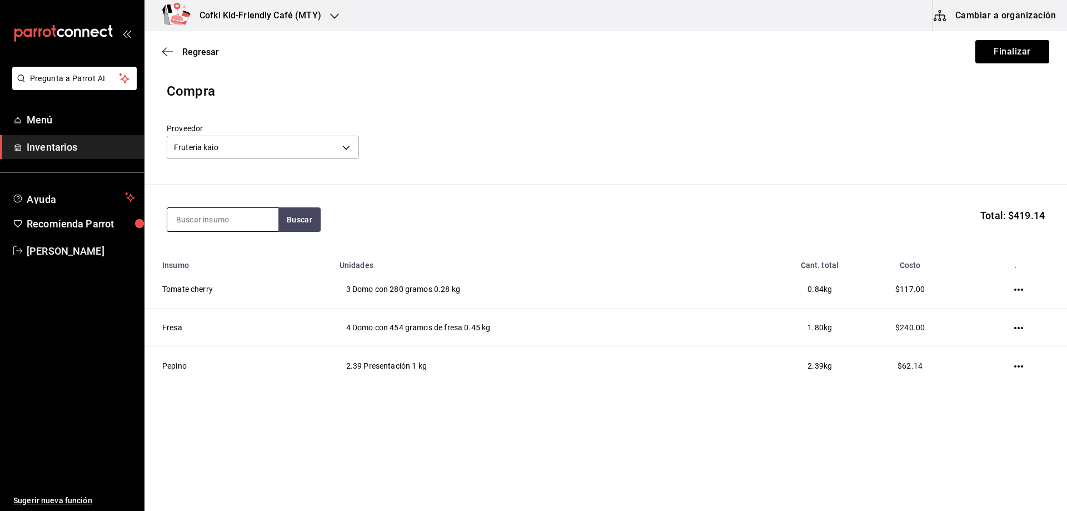
click at [245, 224] on input at bounding box center [222, 219] width 111 height 23
type input "cebo"
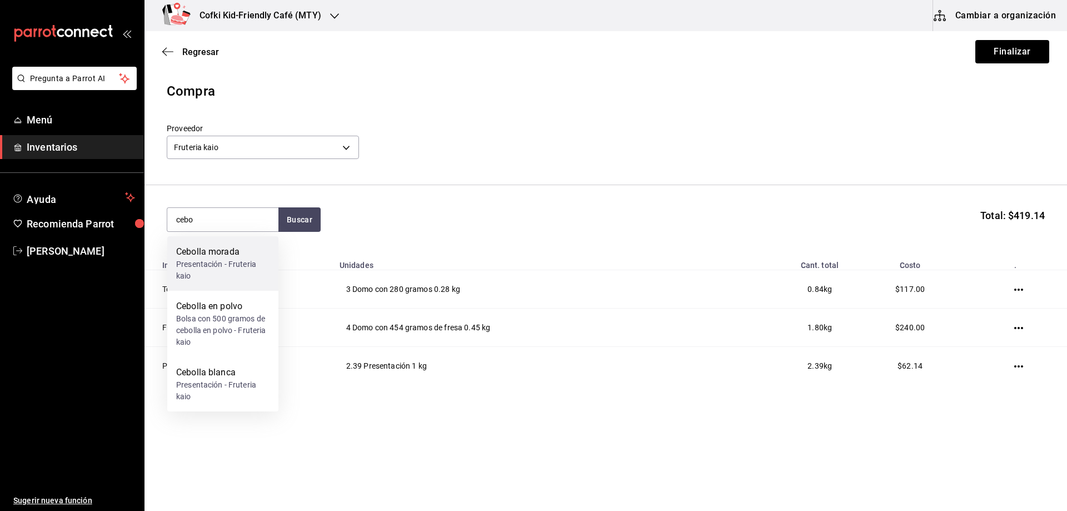
click at [238, 255] on div "Cebolla morada" at bounding box center [222, 251] width 93 height 13
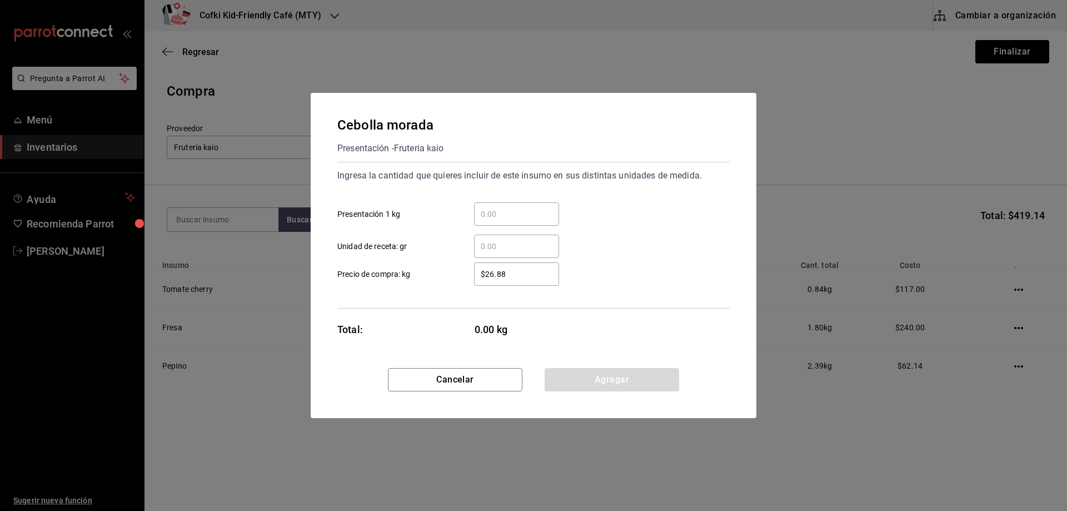
click at [520, 217] on input "​ Presentación 1 kg" at bounding box center [516, 213] width 85 height 13
type input "2.72"
type input "$26"
click at [611, 373] on button "Agregar" at bounding box center [612, 379] width 134 height 23
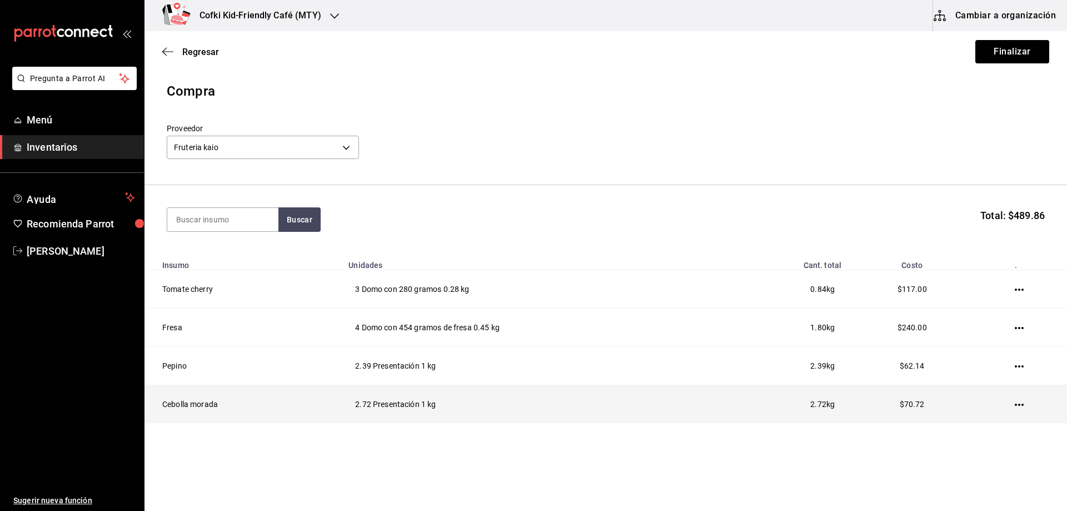
click at [1001, 403] on td at bounding box center [1021, 404] width 91 height 38
click at [1015, 403] on icon "button" at bounding box center [1019, 404] width 9 height 9
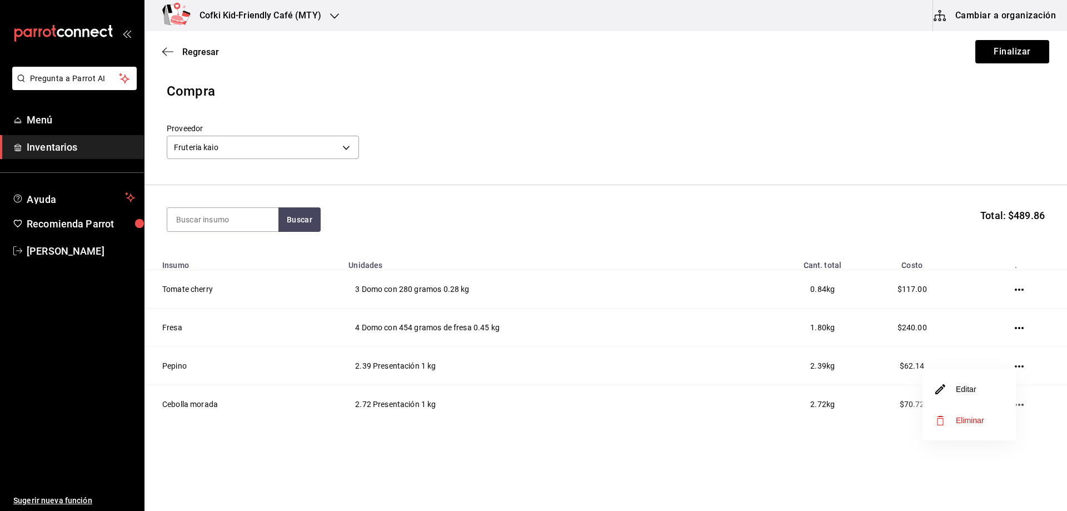
click at [957, 382] on li "Editar" at bounding box center [968, 388] width 93 height 31
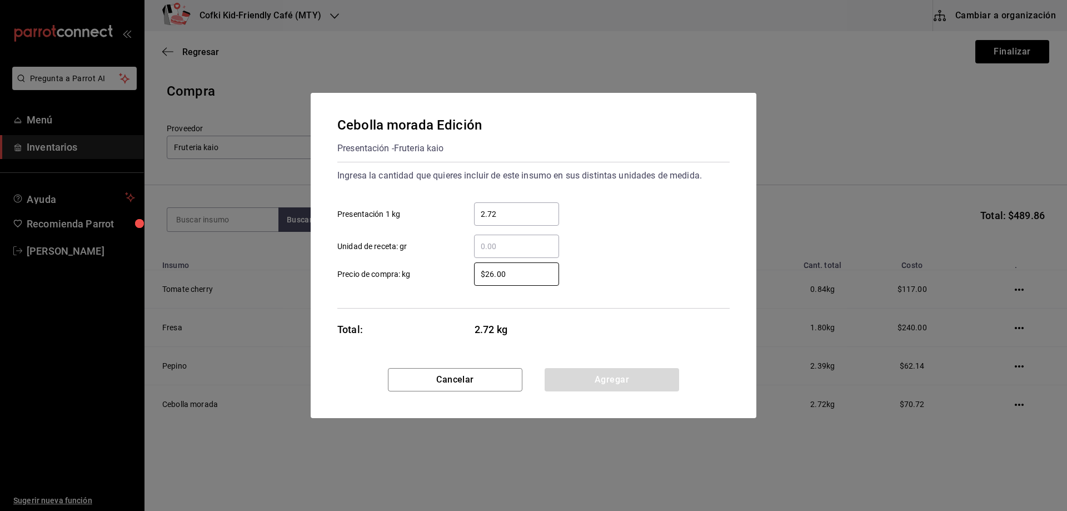
drag, startPoint x: 525, startPoint y: 277, endPoint x: 445, endPoint y: 276, distance: 79.5
click at [439, 276] on label "$26.00 ​ Precio de compra: kg" at bounding box center [448, 273] width 222 height 23
type input "$25"
click at [676, 252] on div "​ Unidad de receta: gr" at bounding box center [528, 242] width 401 height 32
click at [630, 372] on button "Agregar" at bounding box center [612, 379] width 134 height 23
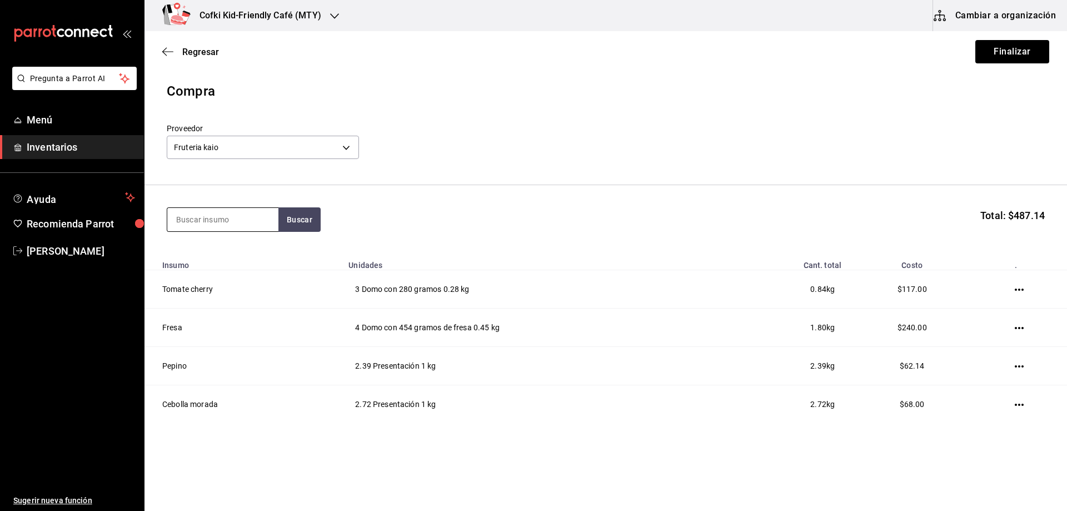
click at [235, 226] on input at bounding box center [222, 219] width 111 height 23
type input "papa"
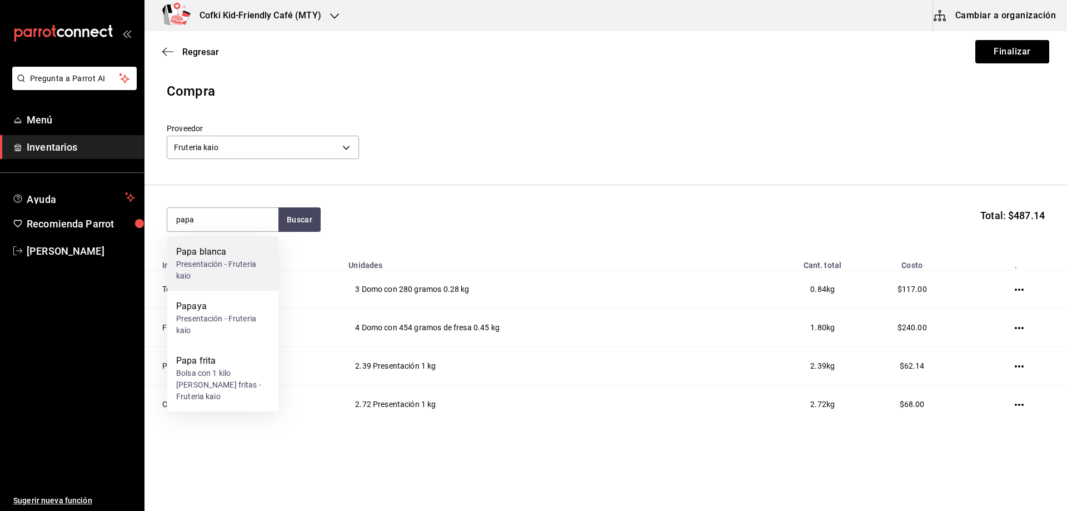
click at [218, 261] on div "Presentación - Fruteria kaio" at bounding box center [222, 269] width 93 height 23
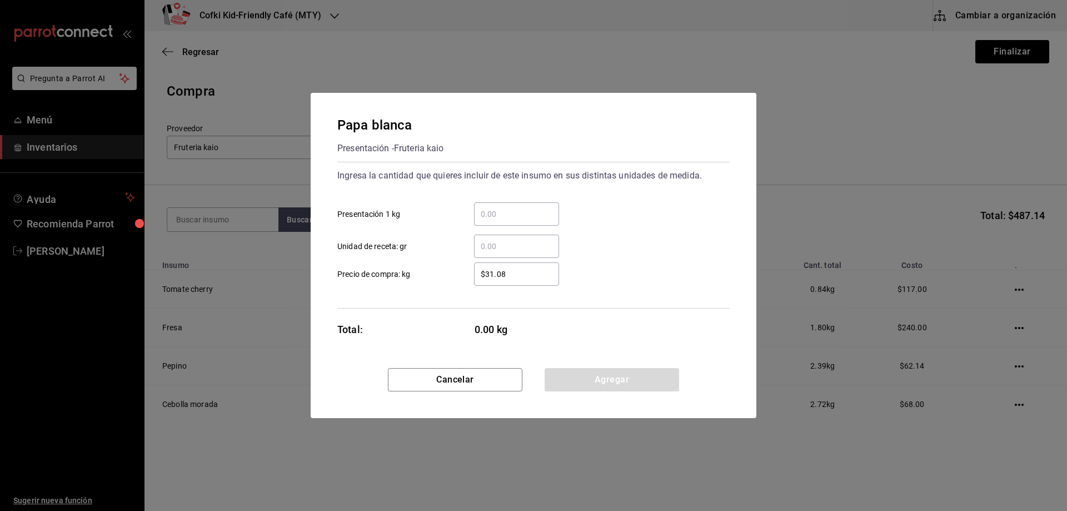
click at [491, 220] on input "​ Presentación 1 kg" at bounding box center [516, 213] width 85 height 13
type input "1.89"
click at [603, 222] on div "1.89 ​ Presentación 1 kg" at bounding box center [528, 209] width 401 height 32
drag, startPoint x: 522, startPoint y: 276, endPoint x: 441, endPoint y: 275, distance: 81.2
click at [428, 276] on label "$31.08 ​ Precio de compra: kg" at bounding box center [448, 273] width 222 height 23
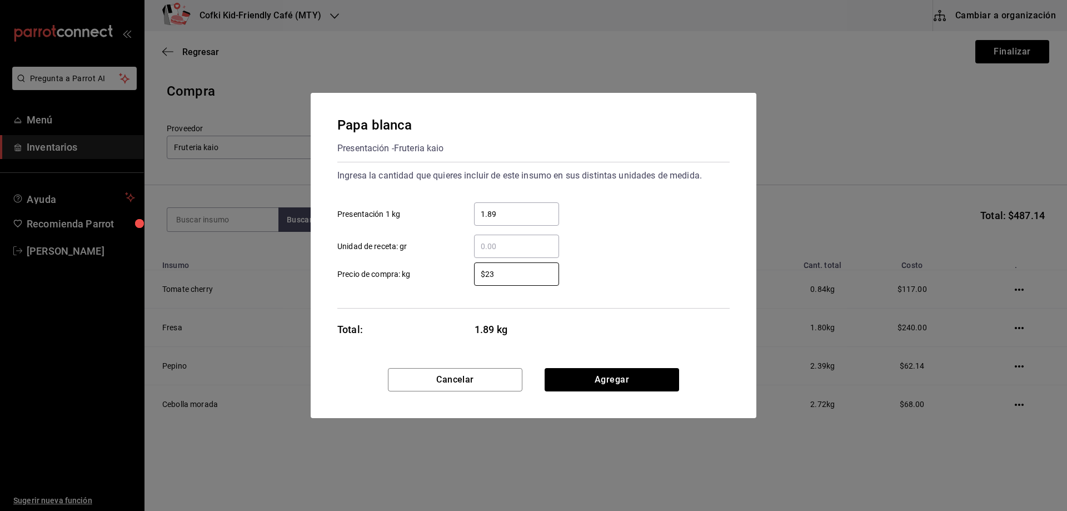
type input "$23"
click at [647, 265] on div "$23 ​ Precio de compra: kg" at bounding box center [528, 269] width 401 height 32
click at [640, 376] on button "Agregar" at bounding box center [612, 379] width 134 height 23
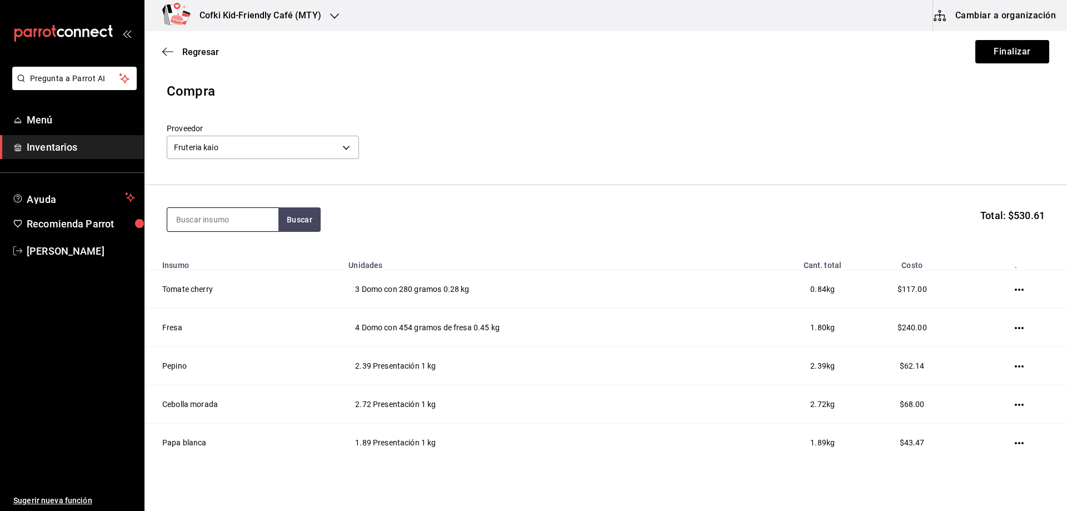
click at [252, 213] on input at bounding box center [222, 219] width 111 height 23
type input "papa"
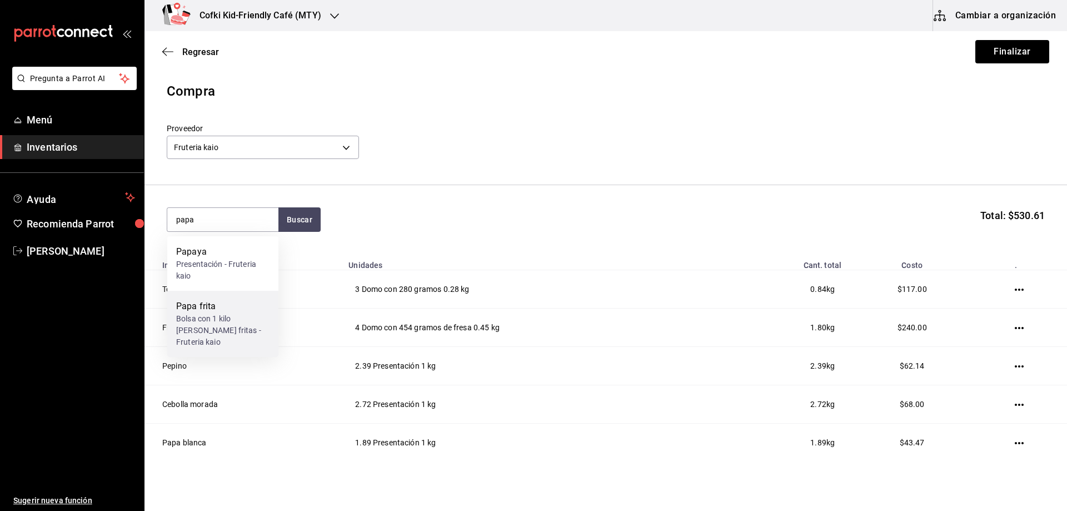
click at [257, 318] on div "Bolsa con 1 kilo [PERSON_NAME] fritas - Fruteria kaio" at bounding box center [222, 330] width 93 height 35
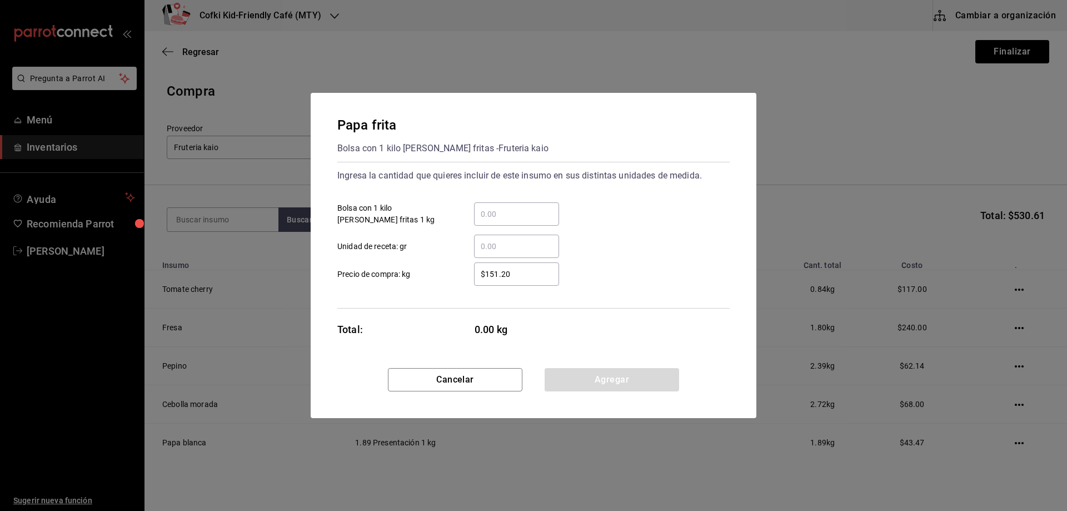
click at [523, 215] on input "​ Bolsa con 1 kilo [PERSON_NAME] fritas 1 kg" at bounding box center [516, 213] width 85 height 13
type input "1.03"
click at [607, 207] on div "1.03 ​ Bolsa con 1 kilo [PERSON_NAME] fritas 1 kg" at bounding box center [528, 209] width 401 height 32
drag, startPoint x: 521, startPoint y: 275, endPoint x: 425, endPoint y: 274, distance: 96.7
click at [425, 274] on label "$151.20 ​ Precio de compra: kg" at bounding box center [448, 273] width 222 height 23
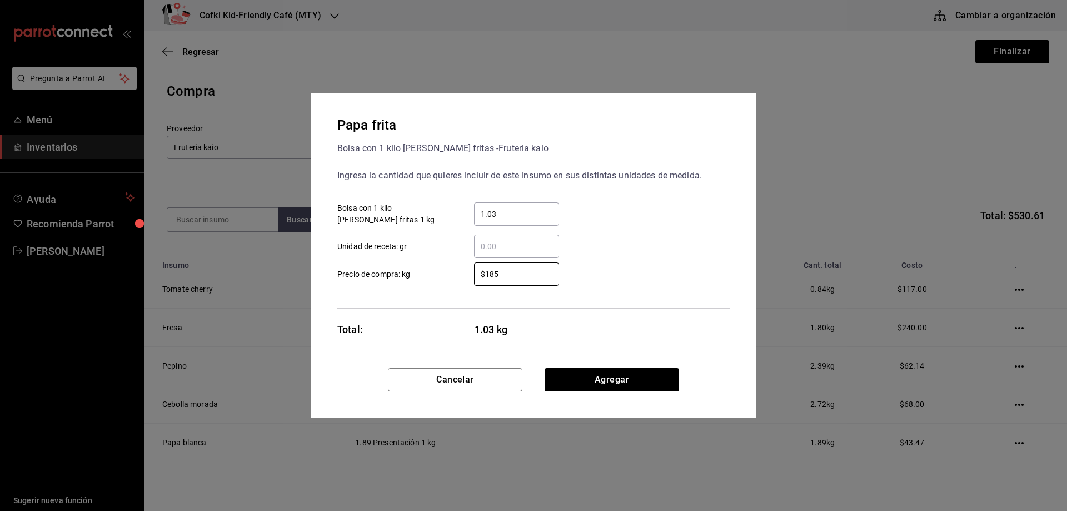
type input "$185"
click at [661, 267] on div "$185 ​ Precio de compra: kg" at bounding box center [528, 269] width 401 height 32
click at [580, 382] on button "Agregar" at bounding box center [612, 379] width 134 height 23
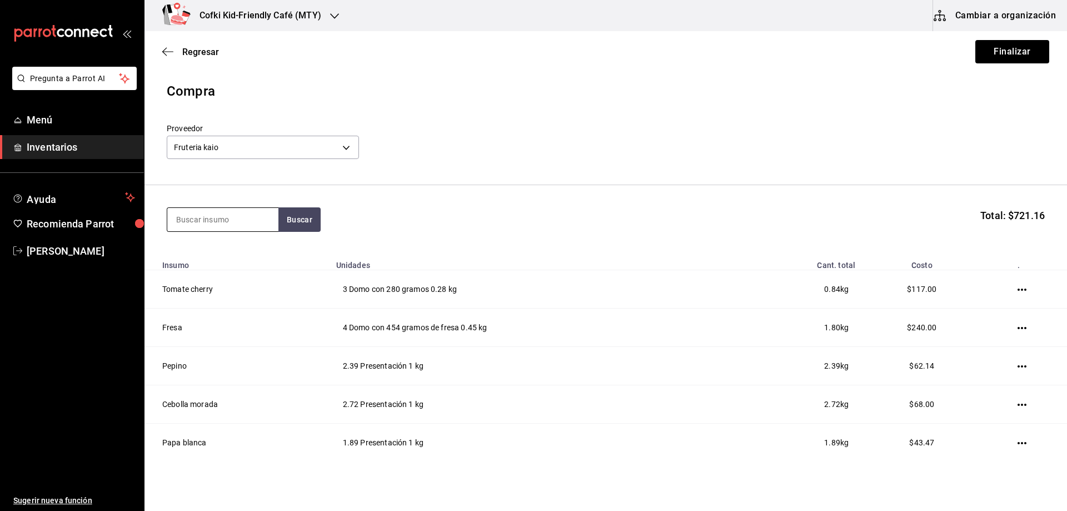
click at [244, 216] on input at bounding box center [222, 219] width 111 height 23
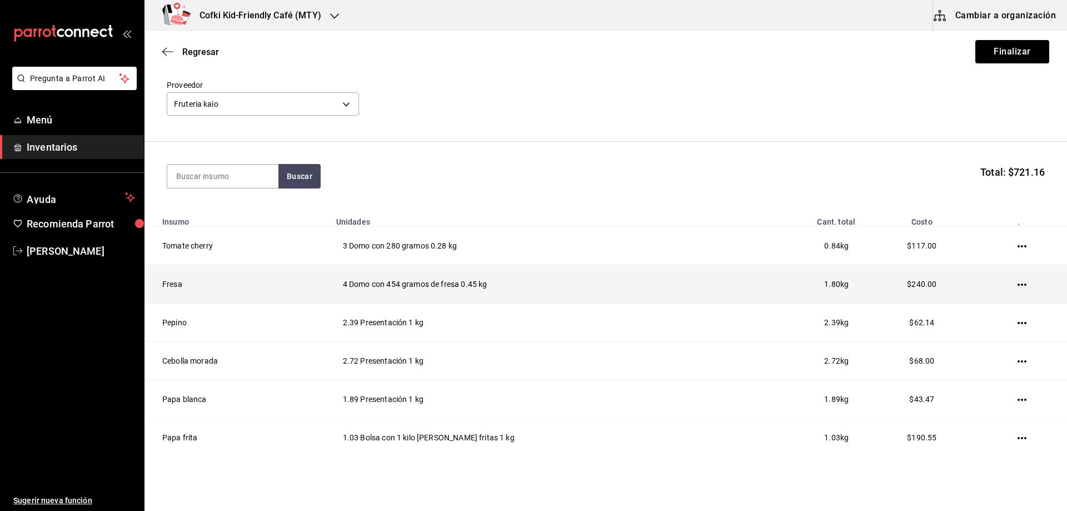
scroll to position [0, 0]
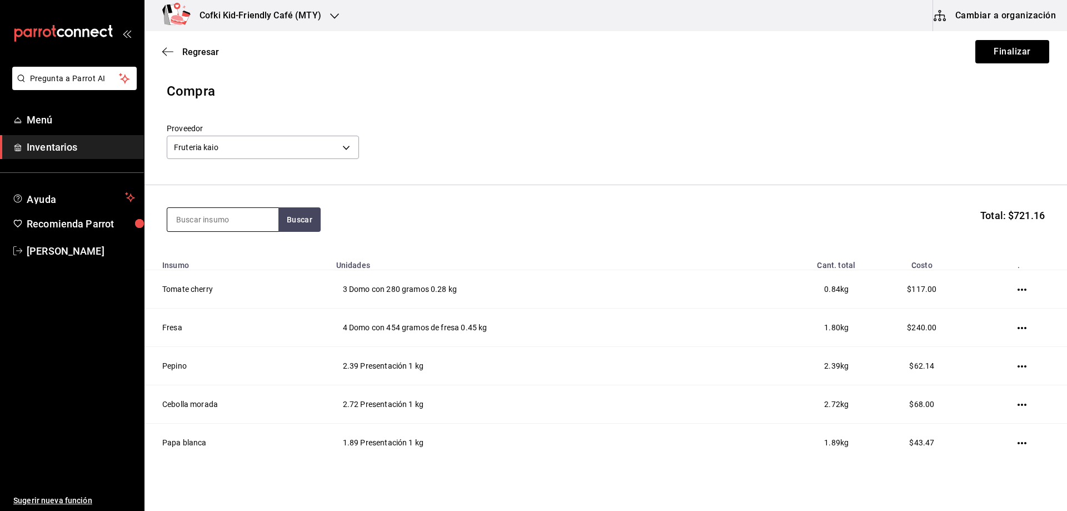
click at [237, 213] on input at bounding box center [222, 219] width 111 height 23
type input "tomate"
click at [247, 263] on div "Presentación - Fruteria kaio" at bounding box center [222, 269] width 93 height 23
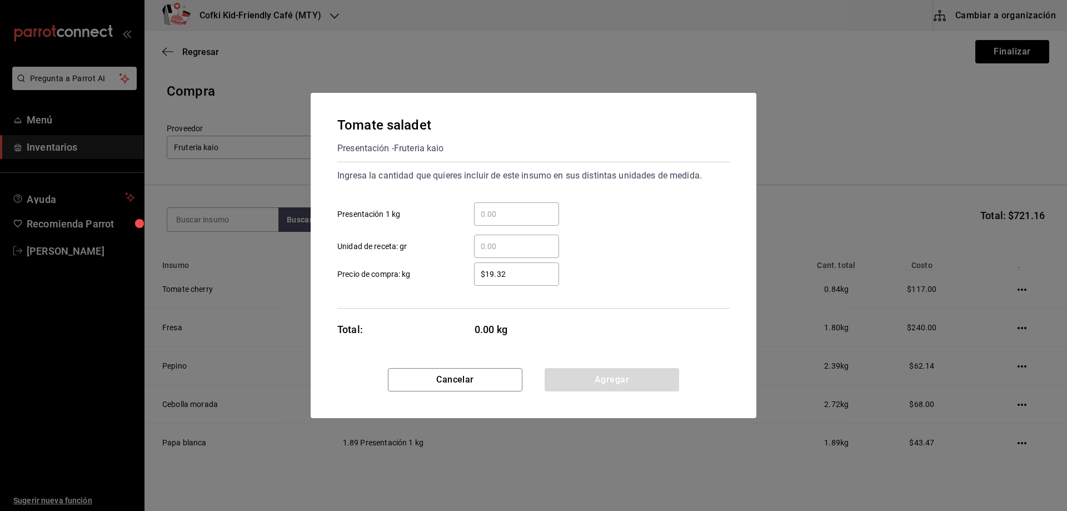
click at [492, 216] on input "​ Presentación 1 kg" at bounding box center [516, 213] width 85 height 13
type input "6"
click at [628, 210] on div "6 ​ Presentación 1 kg" at bounding box center [528, 209] width 401 height 32
drag, startPoint x: 499, startPoint y: 271, endPoint x: 438, endPoint y: 270, distance: 61.1
click at [438, 270] on label "$19.32 ​ Precio de compra: kg" at bounding box center [448, 273] width 222 height 23
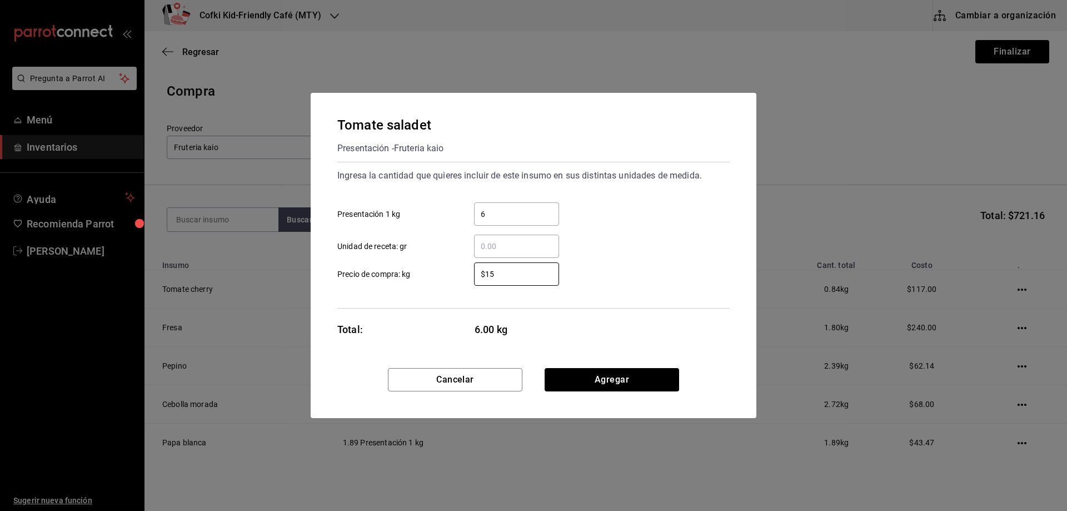
type input "$15"
click at [622, 235] on div "​ Unidad de receta: gr" at bounding box center [528, 242] width 401 height 32
click at [620, 390] on button "Agregar" at bounding box center [612, 379] width 134 height 23
